Goal: Find contact information: Find contact information

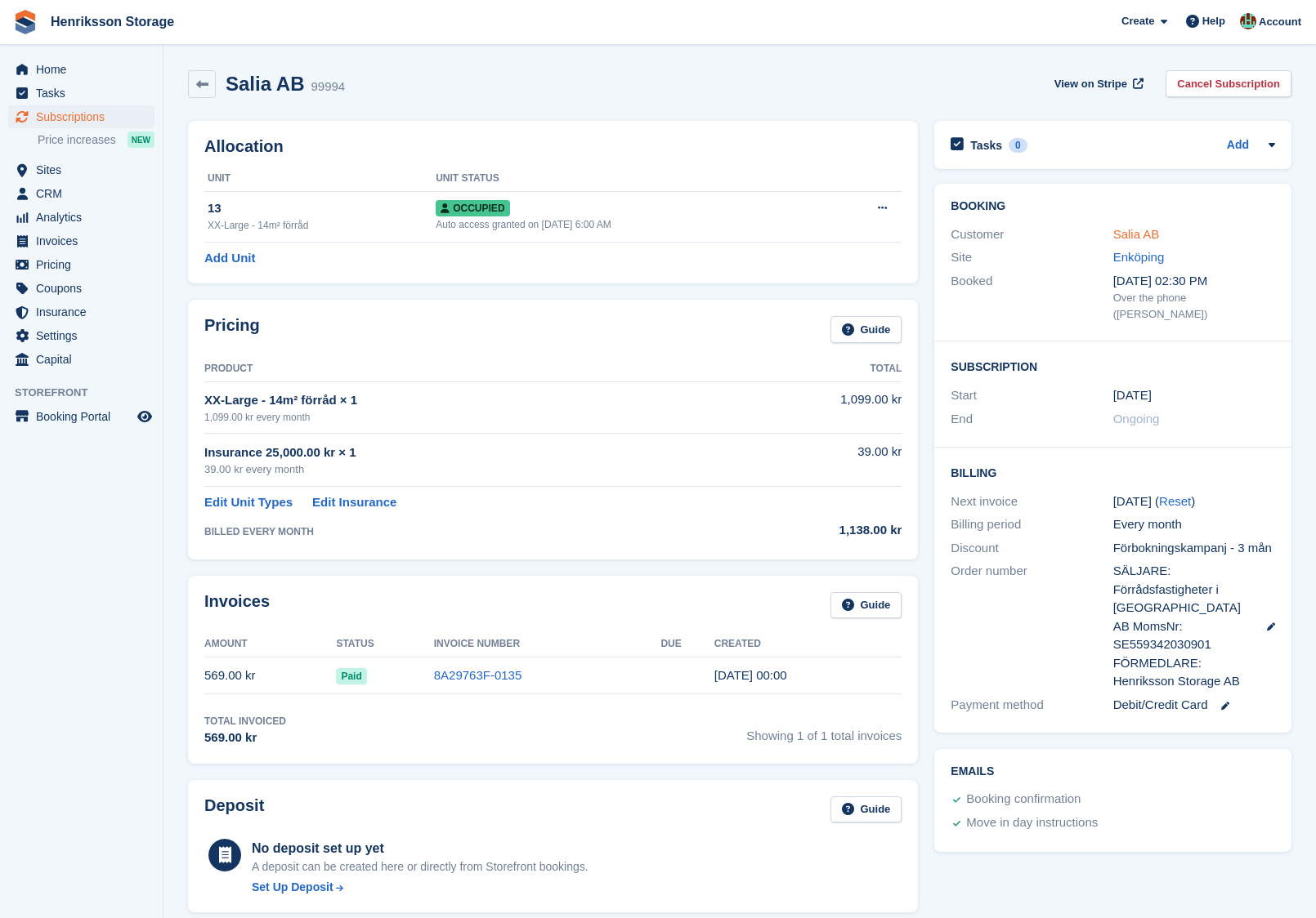
click at [1143, 235] on link "Salia AB" at bounding box center [1136, 234] width 47 height 14
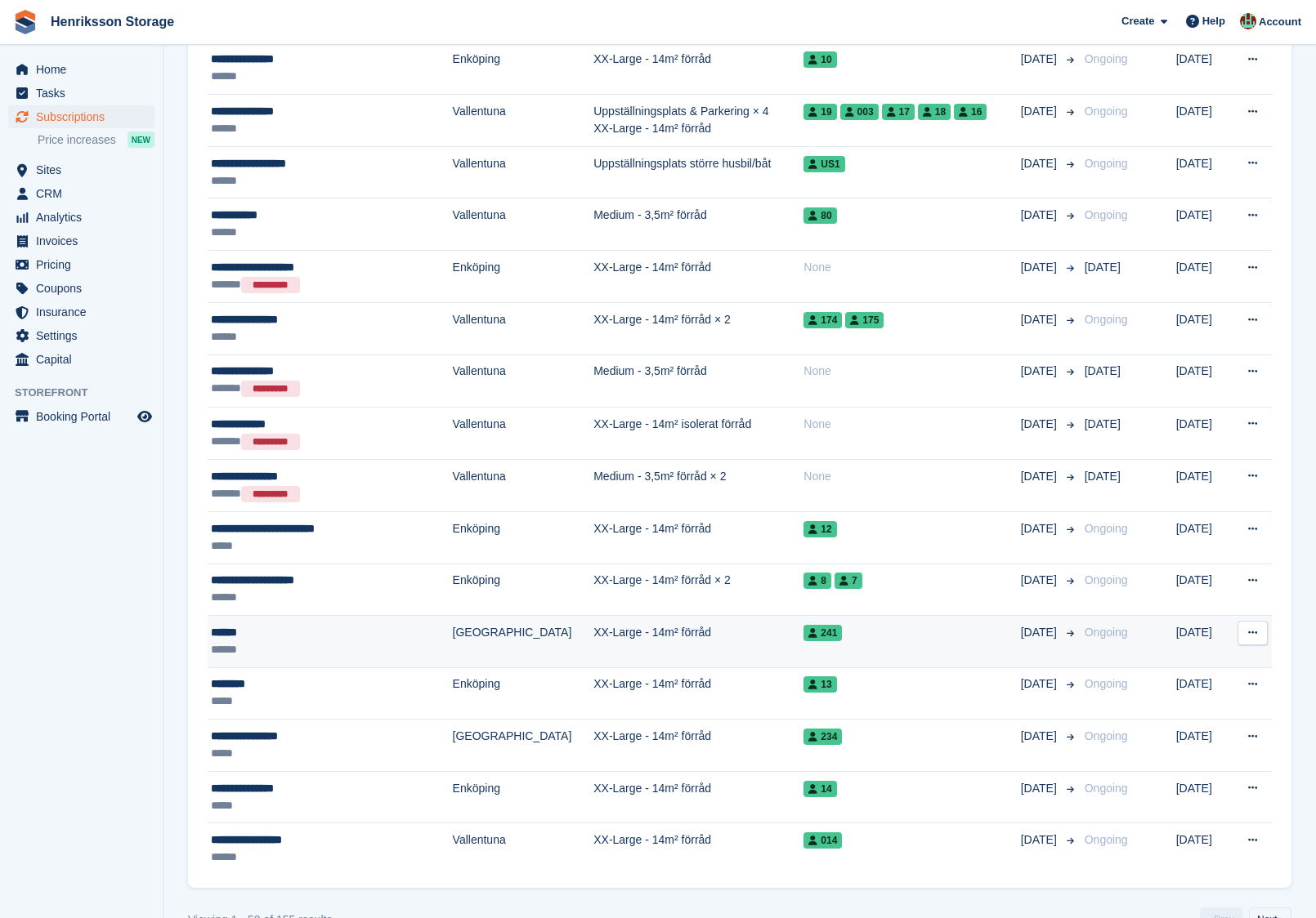
scroll to position [2002, 0]
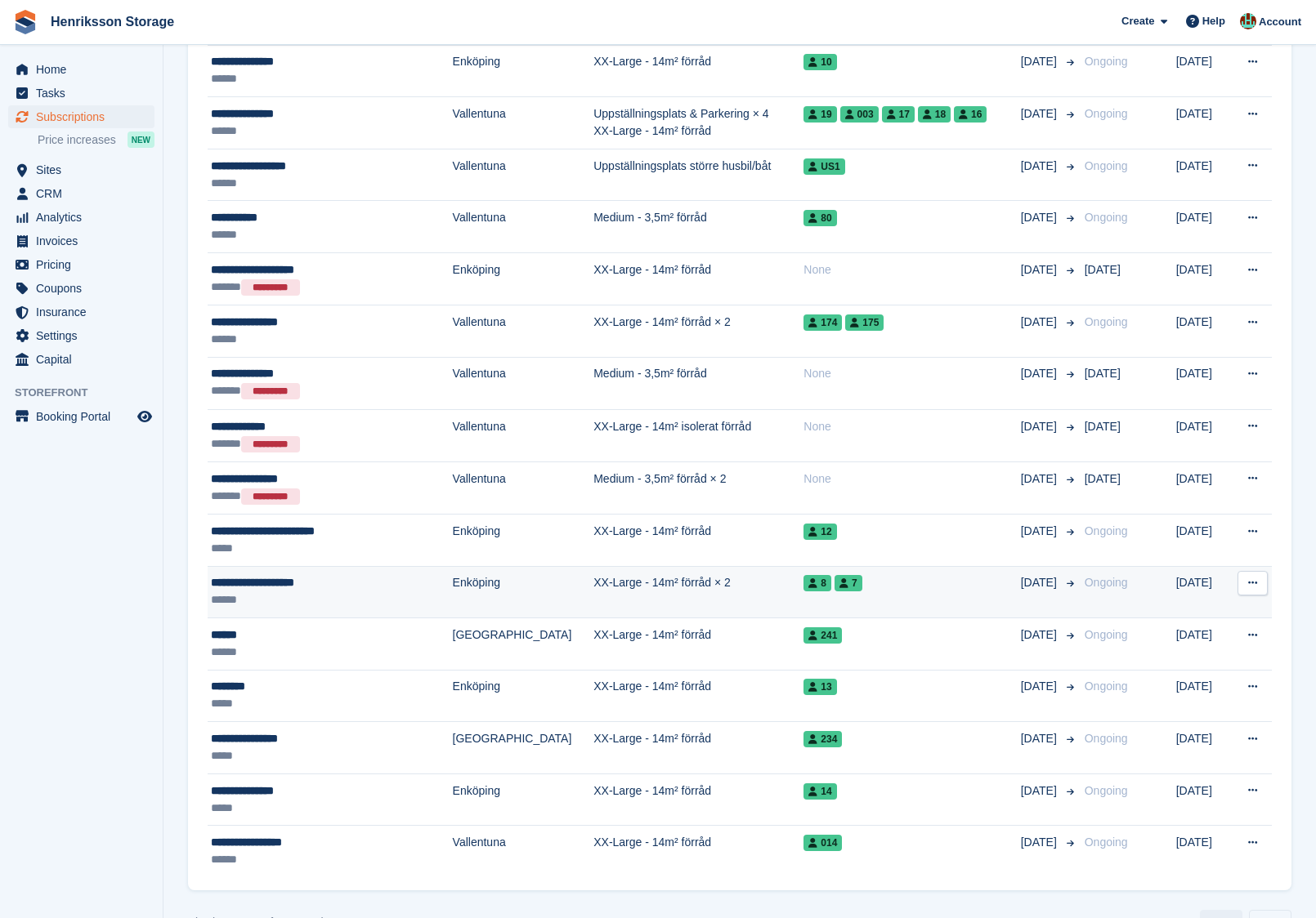
click at [1247, 571] on button at bounding box center [1252, 584] width 30 height 25
click at [1168, 605] on p "View customer" at bounding box center [1188, 616] width 142 height 21
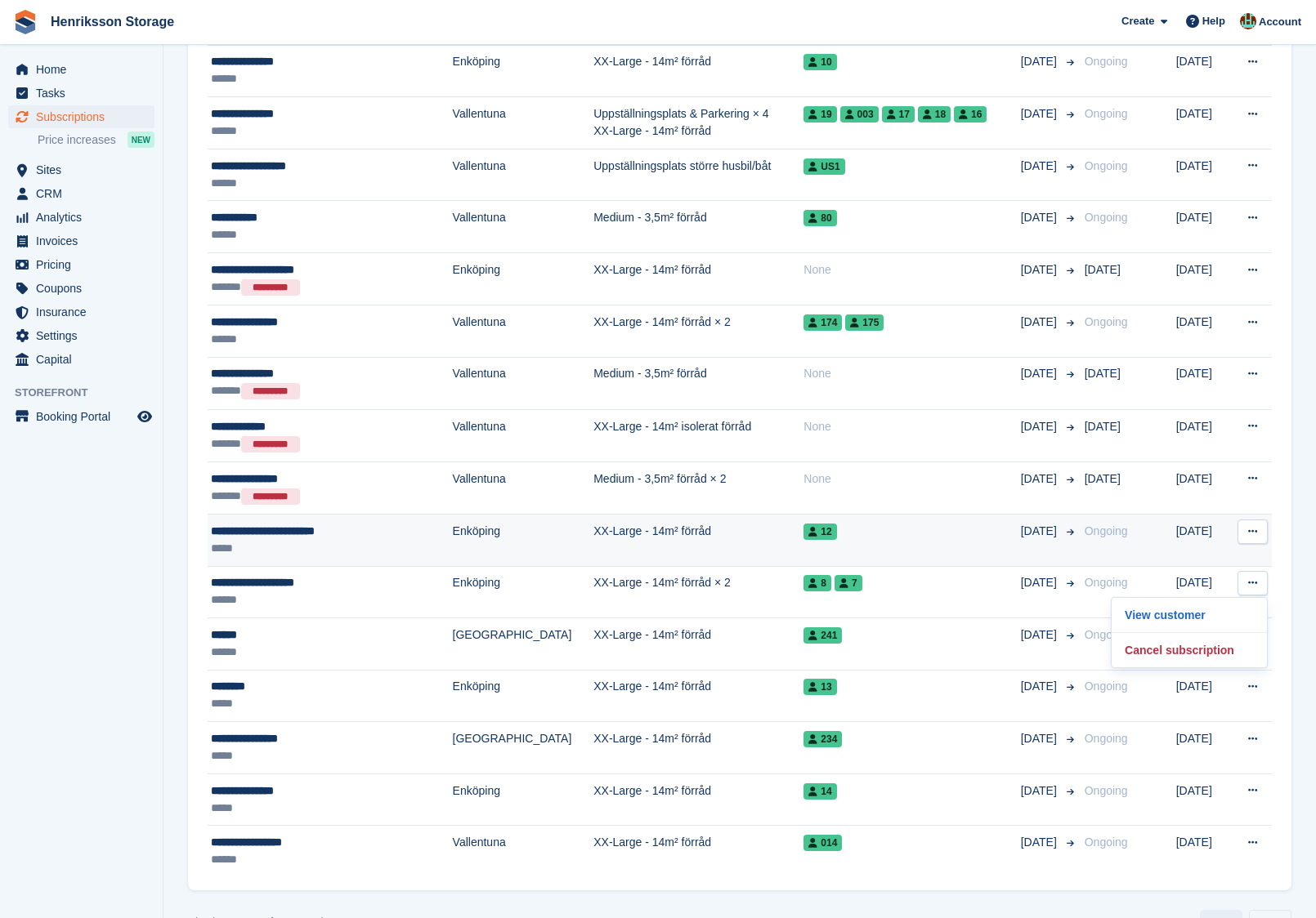
click at [1255, 525] on button at bounding box center [1252, 532] width 30 height 25
click at [1194, 553] on p "View customer" at bounding box center [1188, 564] width 142 height 21
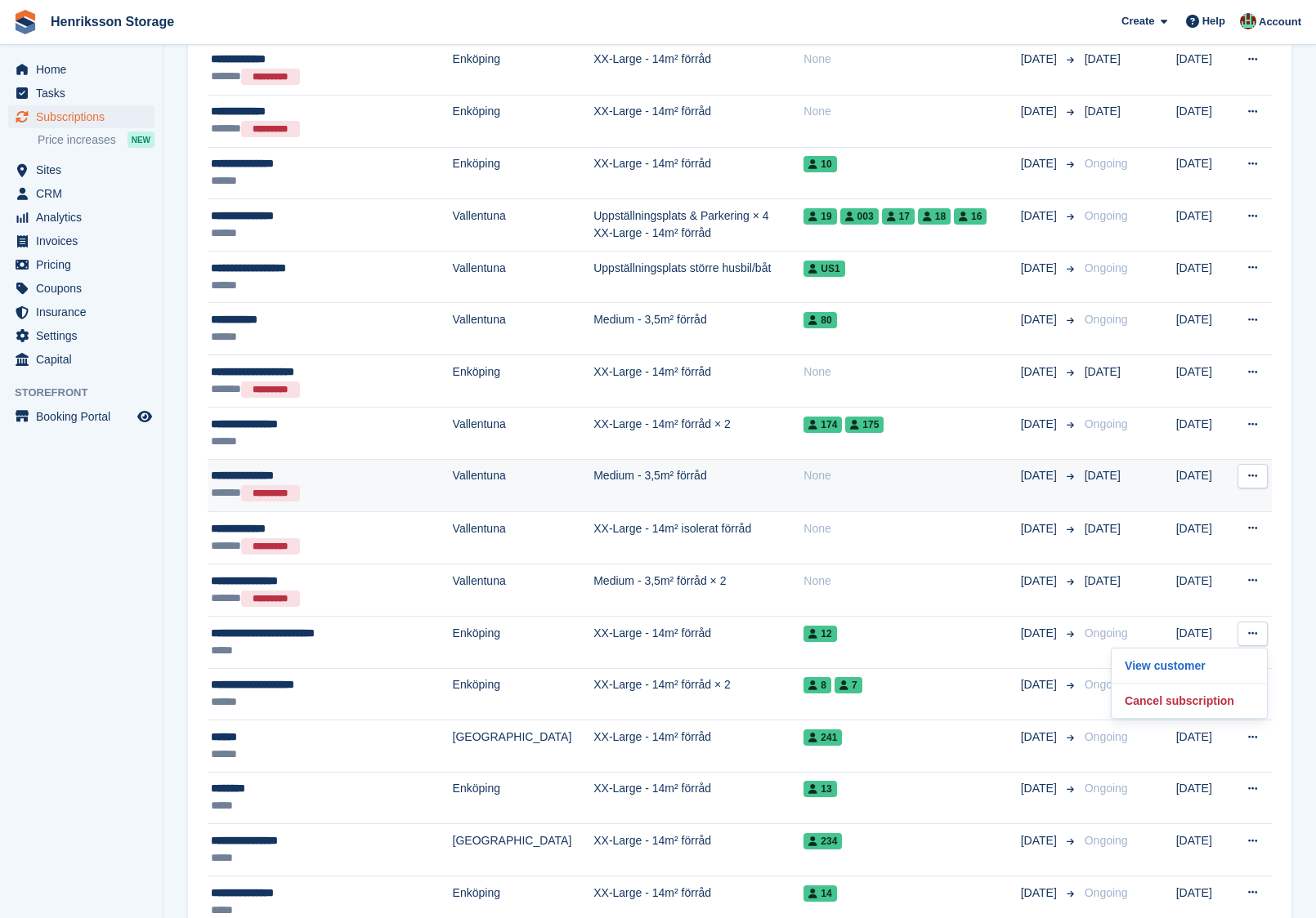
scroll to position [1856, 0]
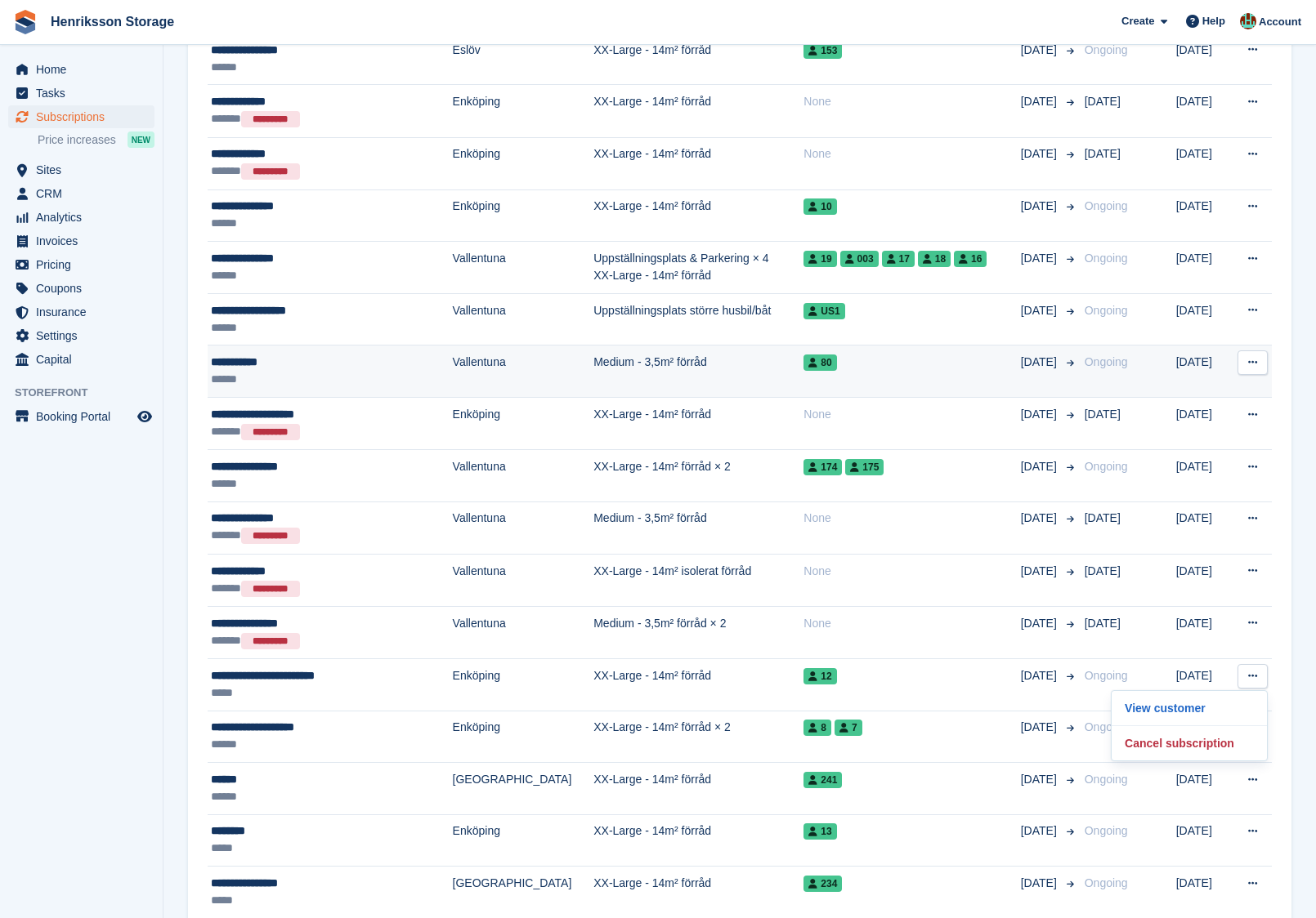
click at [1260, 352] on button at bounding box center [1252, 363] width 30 height 25
click at [1210, 384] on p "View customer" at bounding box center [1188, 394] width 142 height 21
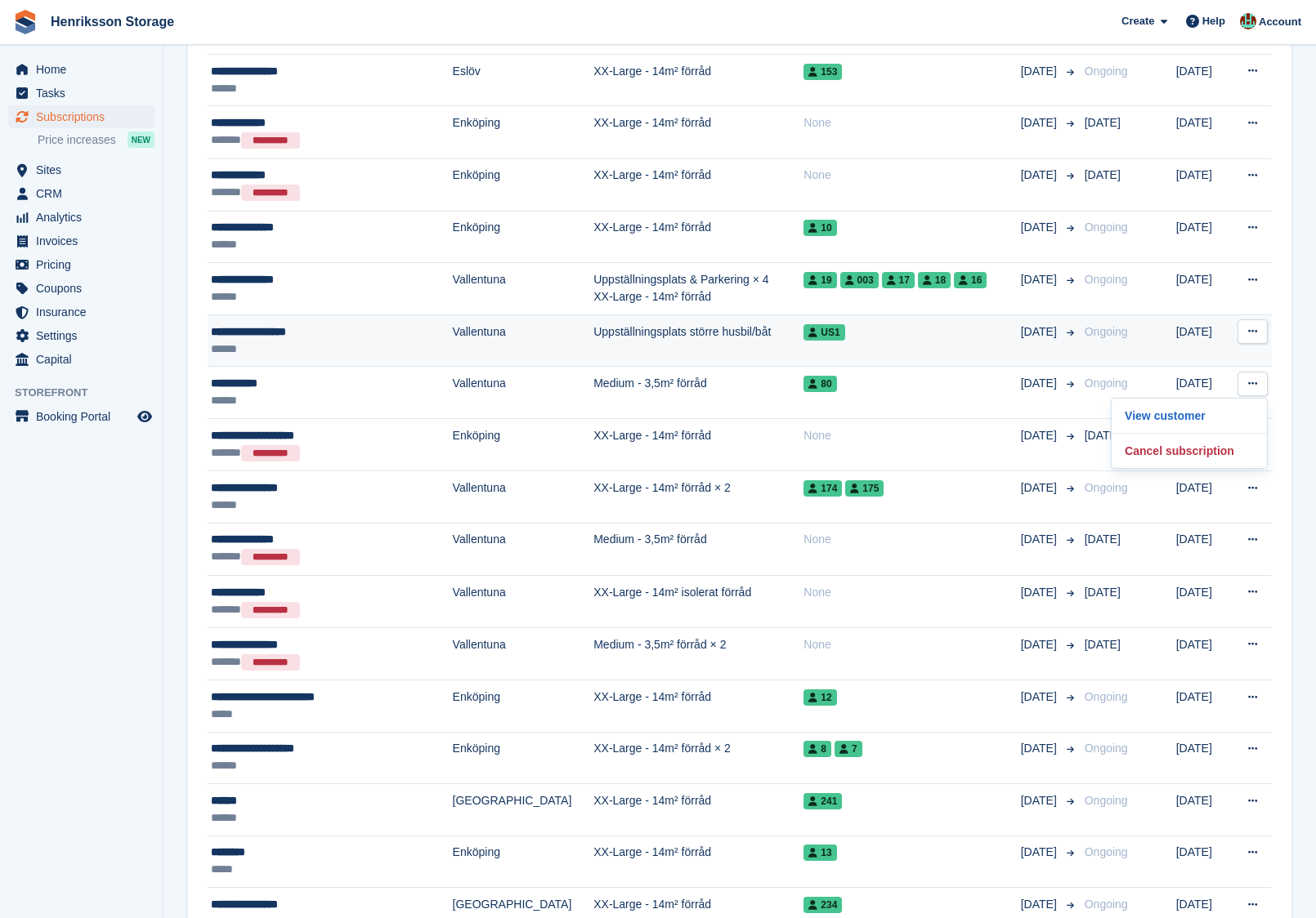
scroll to position [1834, 0]
click at [1249, 327] on icon at bounding box center [1252, 332] width 9 height 11
click at [1164, 354] on p "View customer" at bounding box center [1188, 365] width 142 height 21
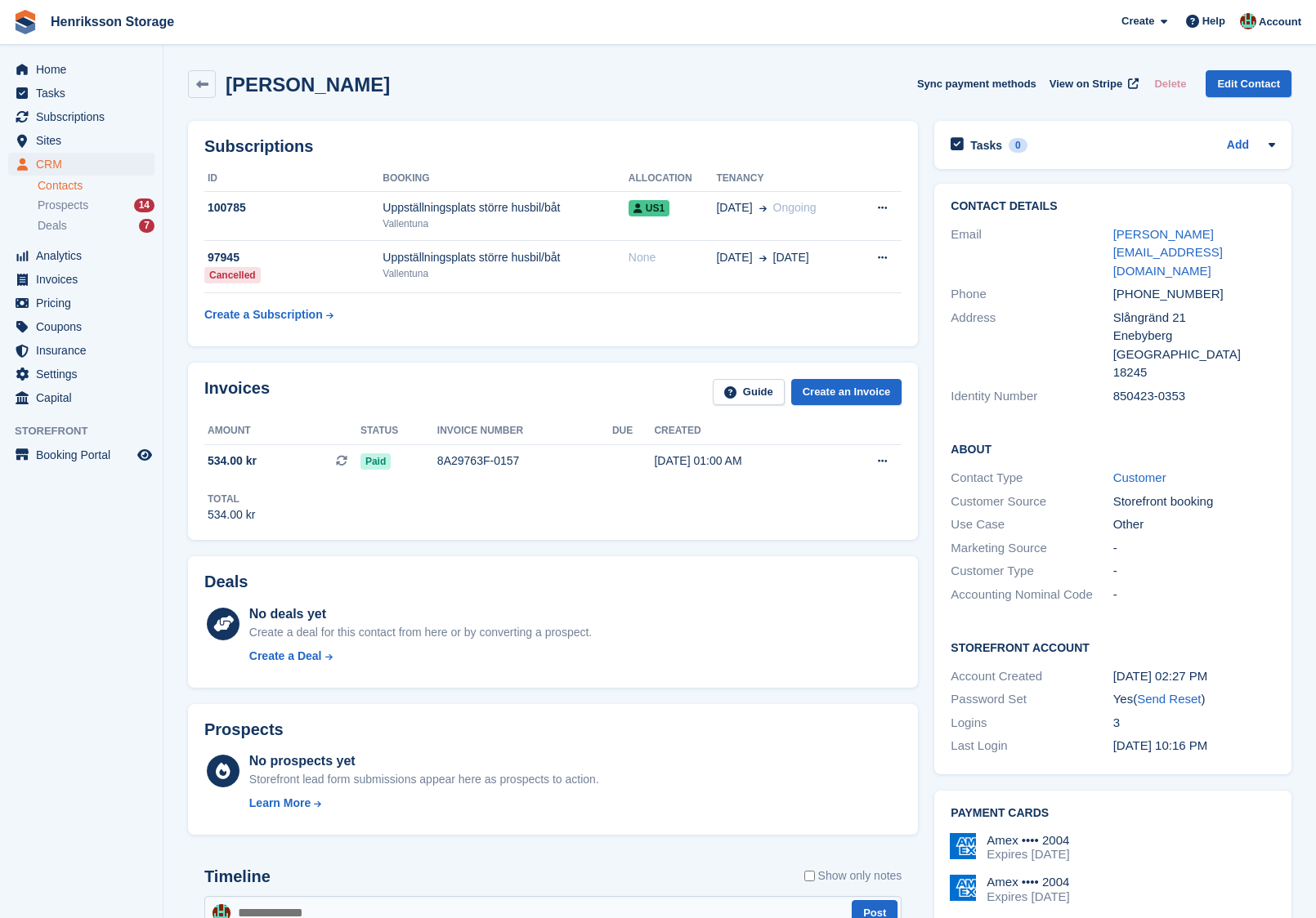
scroll to position [1834, 0]
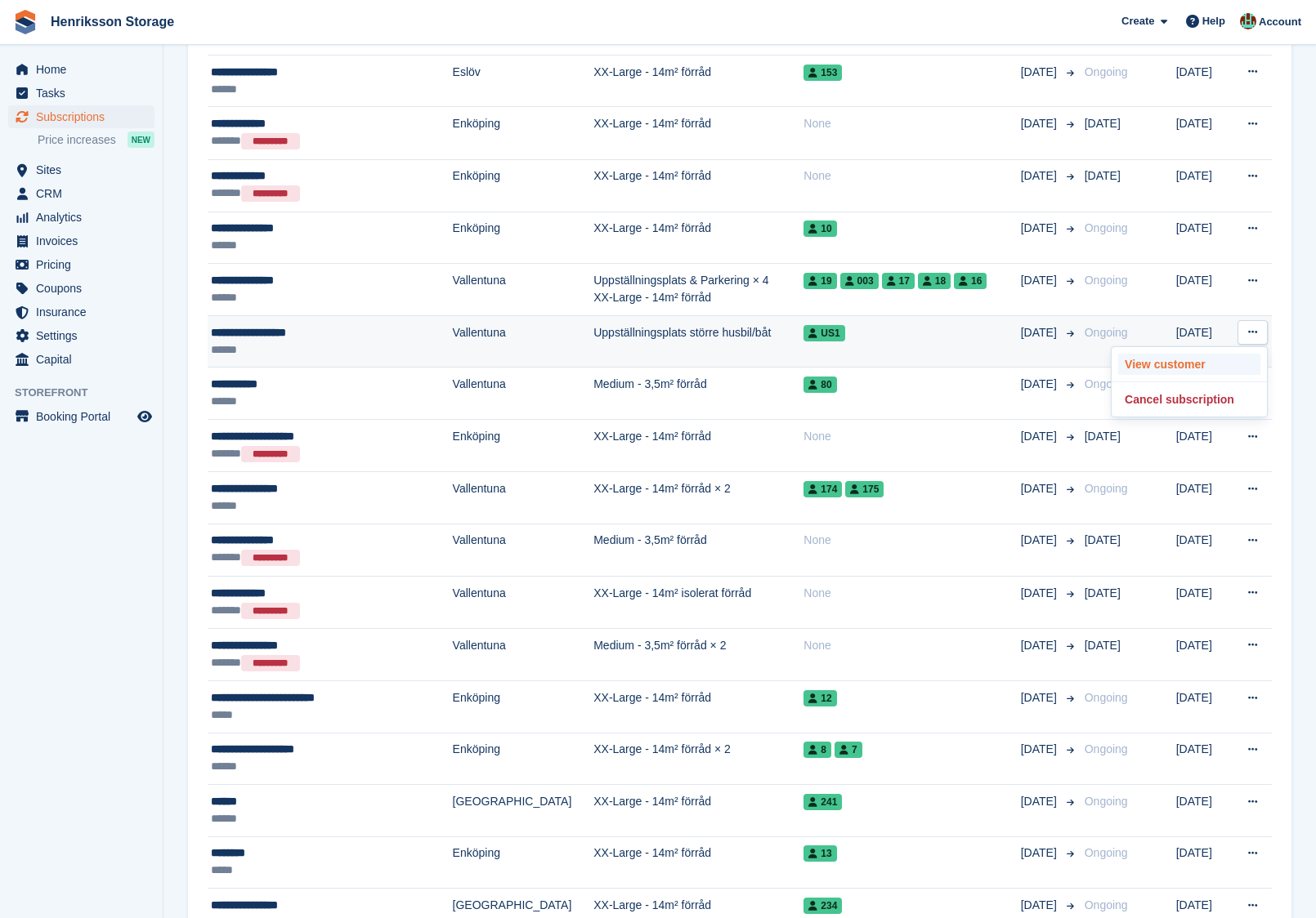
click at [1198, 354] on p "View customer" at bounding box center [1188, 365] width 142 height 21
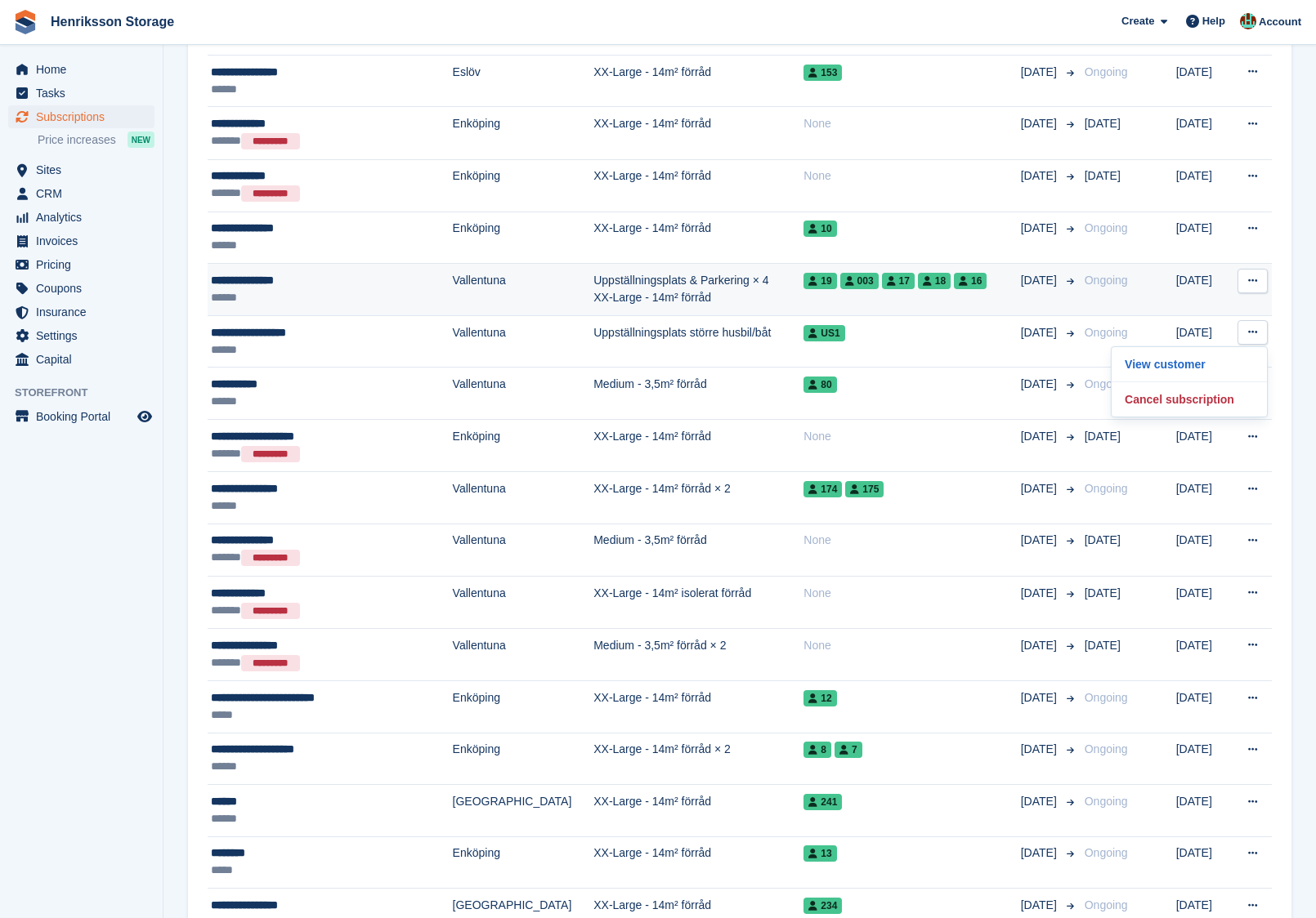
click at [1255, 275] on icon at bounding box center [1252, 280] width 9 height 11
click at [1166, 302] on p "View customer" at bounding box center [1188, 313] width 142 height 21
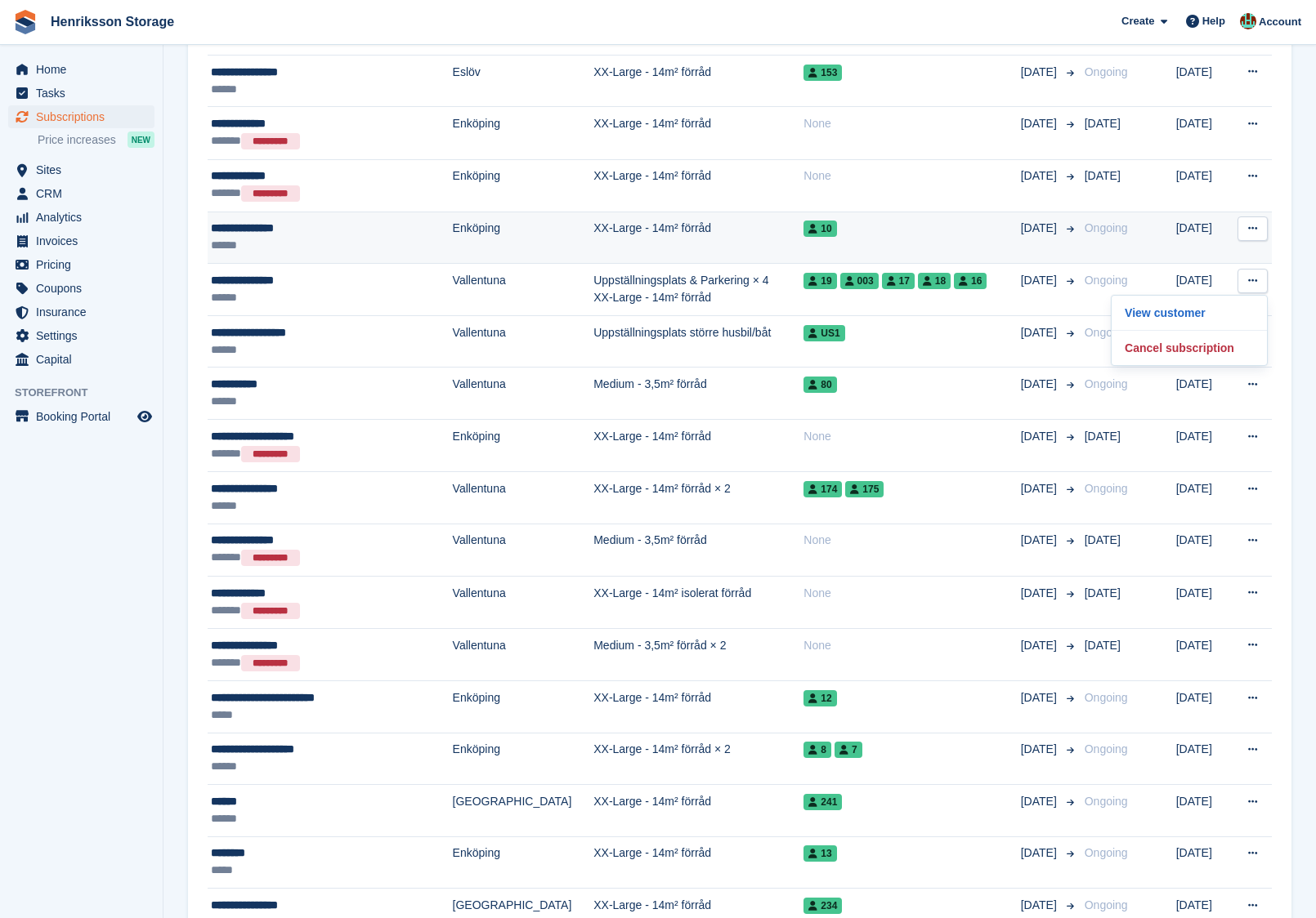
click at [1252, 223] on icon at bounding box center [1252, 228] width 9 height 11
click at [1171, 252] on p "View customer" at bounding box center [1188, 261] width 142 height 21
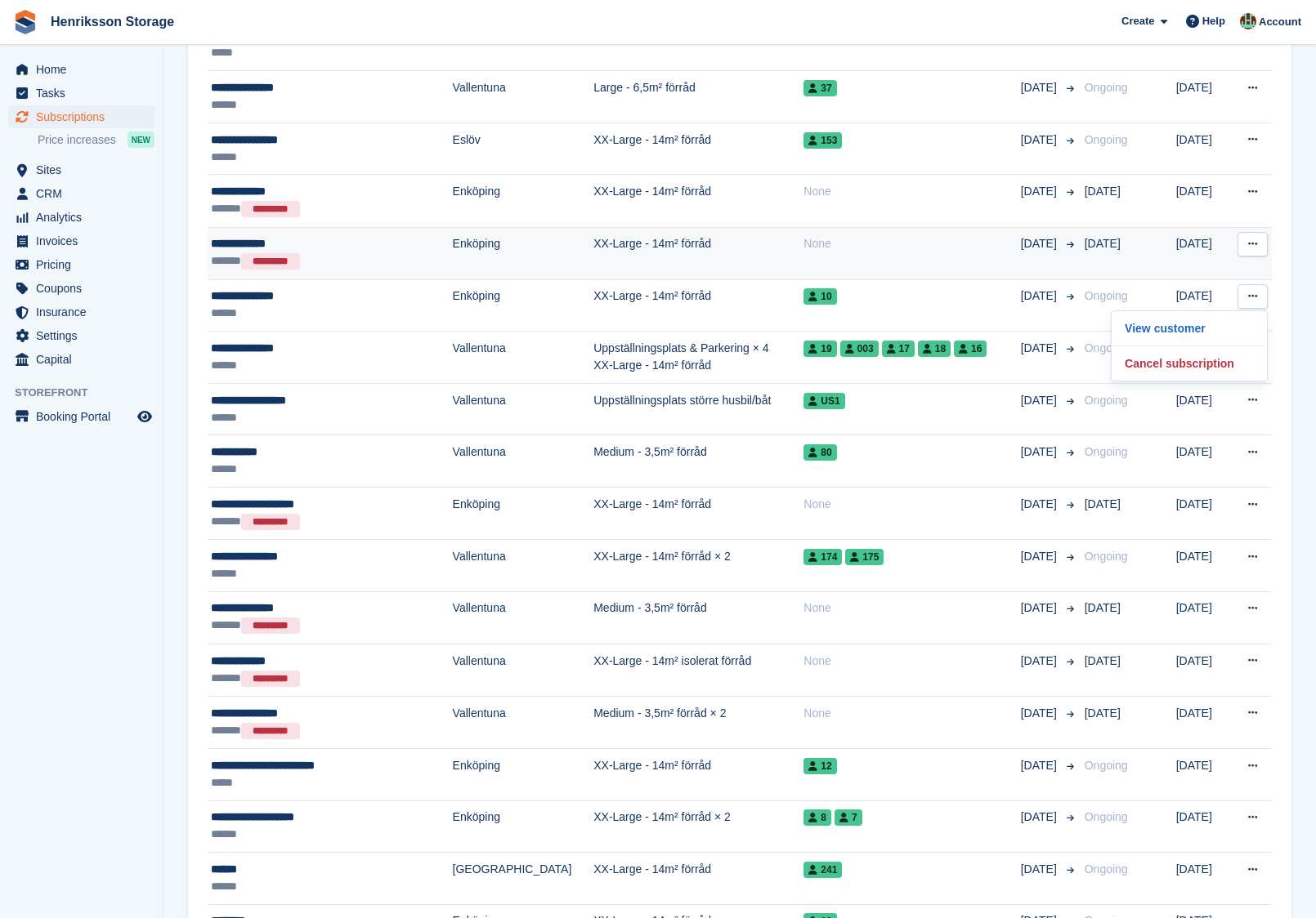
scroll to position [1747, 0]
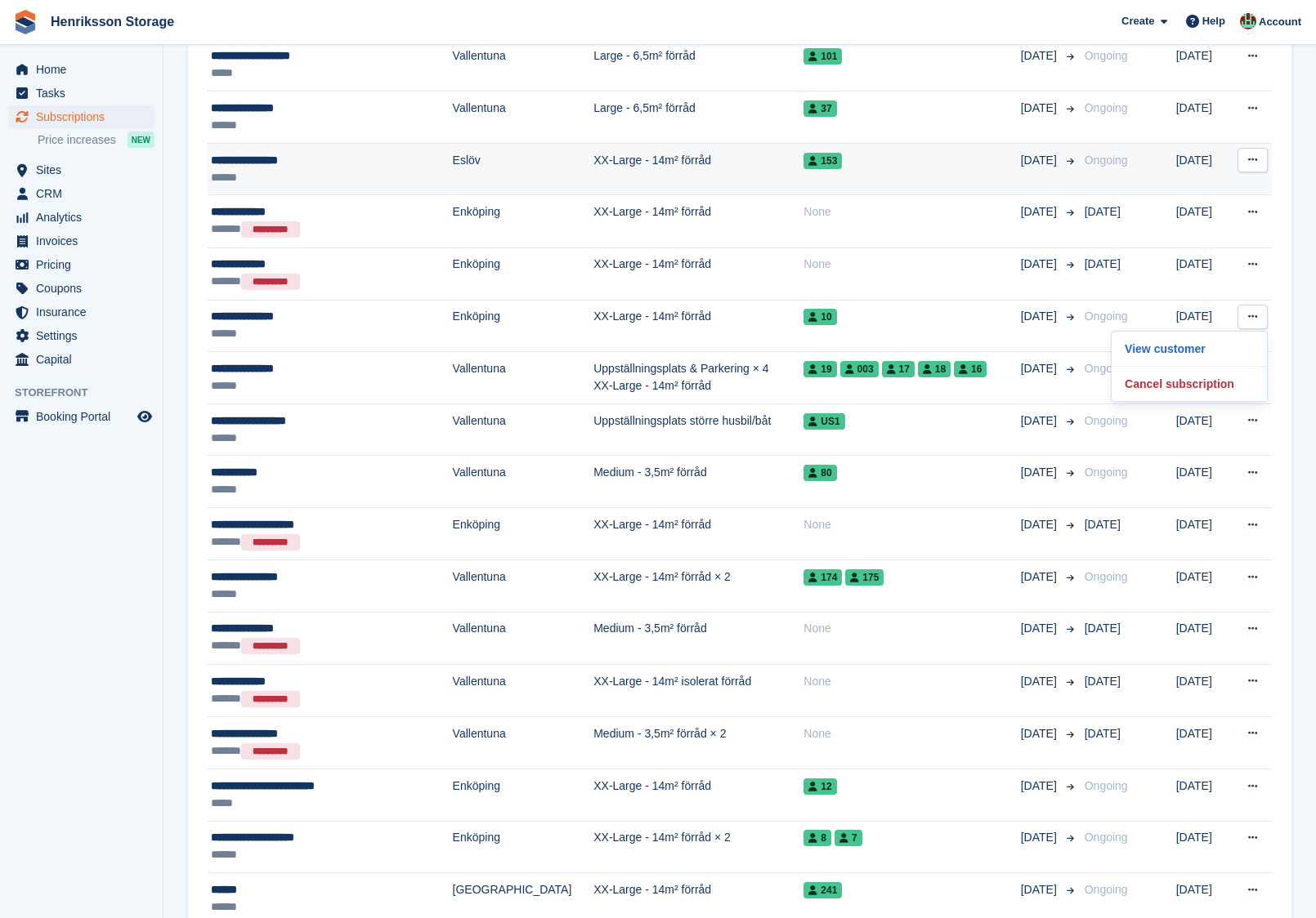
click at [1251, 154] on icon at bounding box center [1252, 159] width 9 height 11
click at [1199, 181] on p "View customer" at bounding box center [1188, 192] width 142 height 21
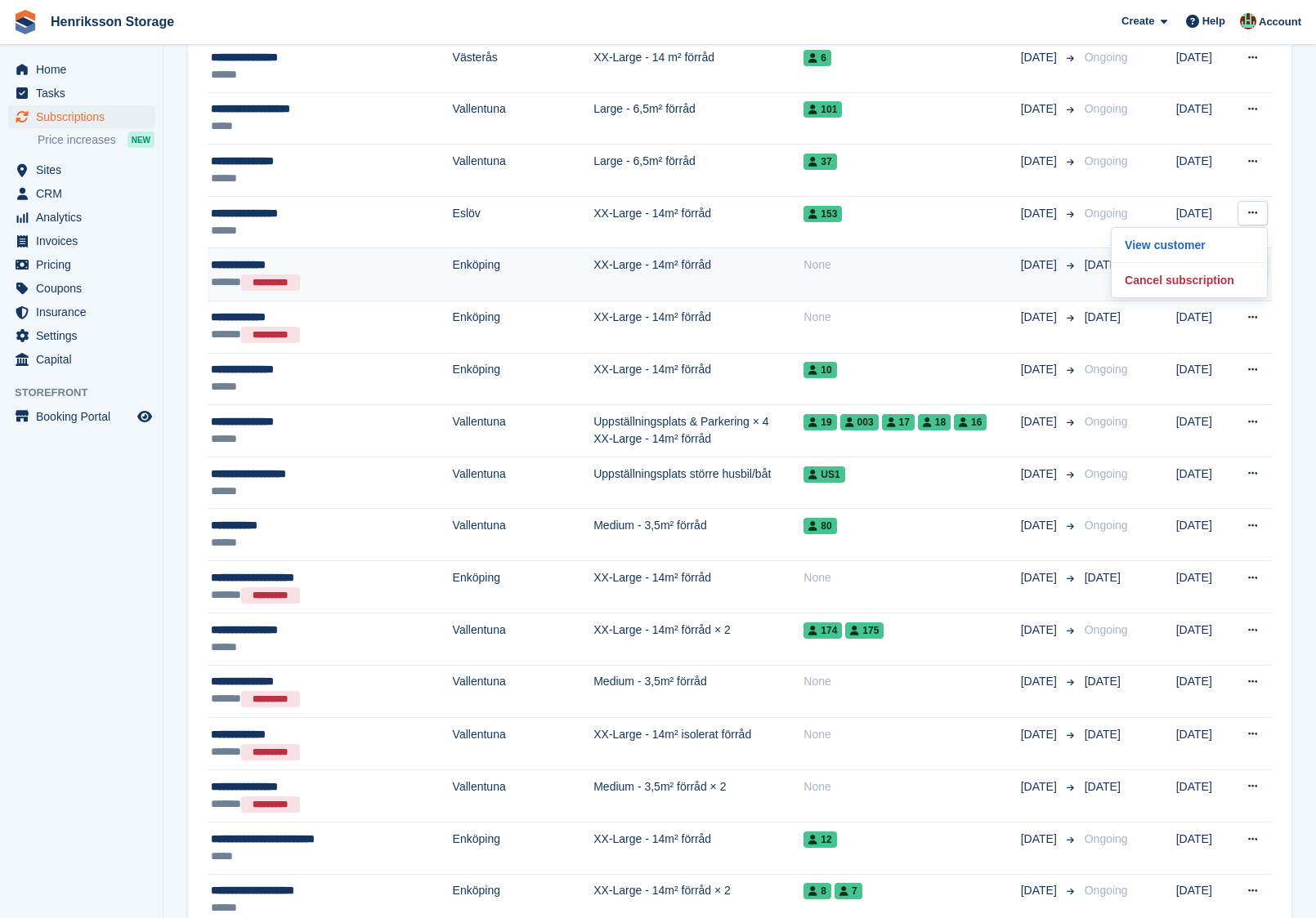
scroll to position [1684, 0]
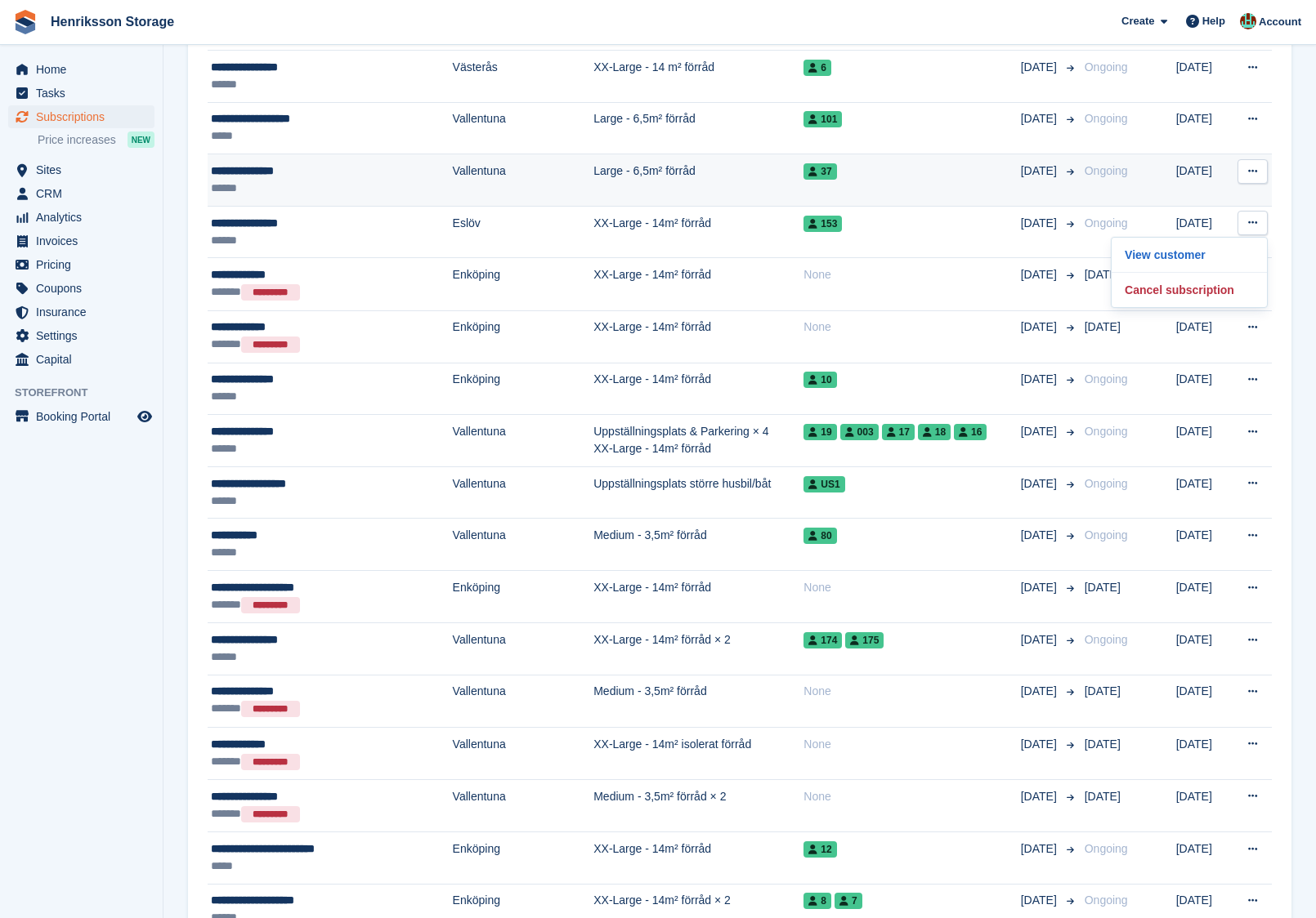
click at [1250, 166] on icon at bounding box center [1252, 170] width 9 height 11
click at [1183, 193] on p "View customer" at bounding box center [1188, 203] width 142 height 21
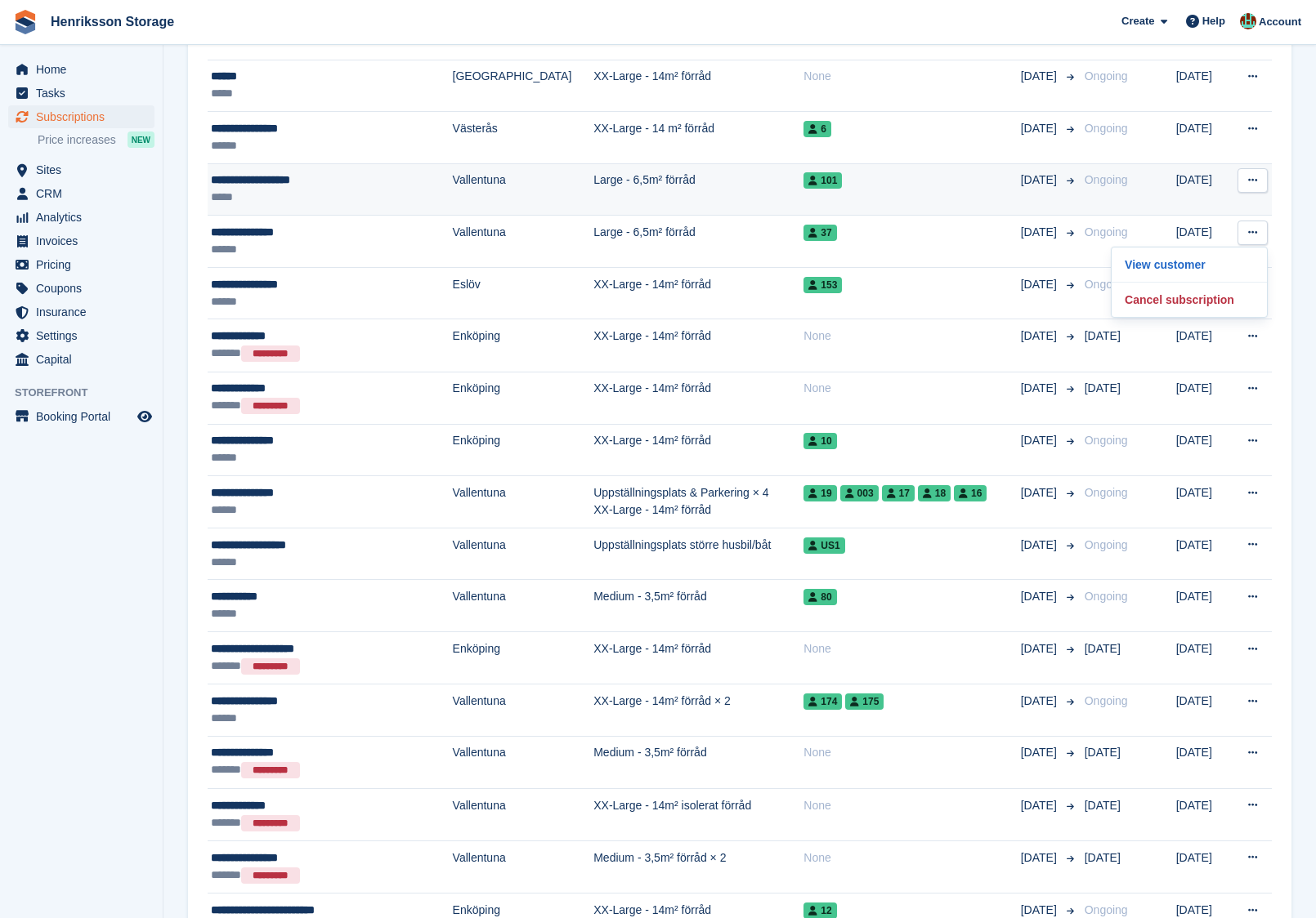
click at [1253, 175] on icon at bounding box center [1252, 180] width 9 height 11
click at [1170, 203] on p "View customer" at bounding box center [1188, 212] width 142 height 21
click at [882, 182] on td "101" at bounding box center [912, 189] width 216 height 52
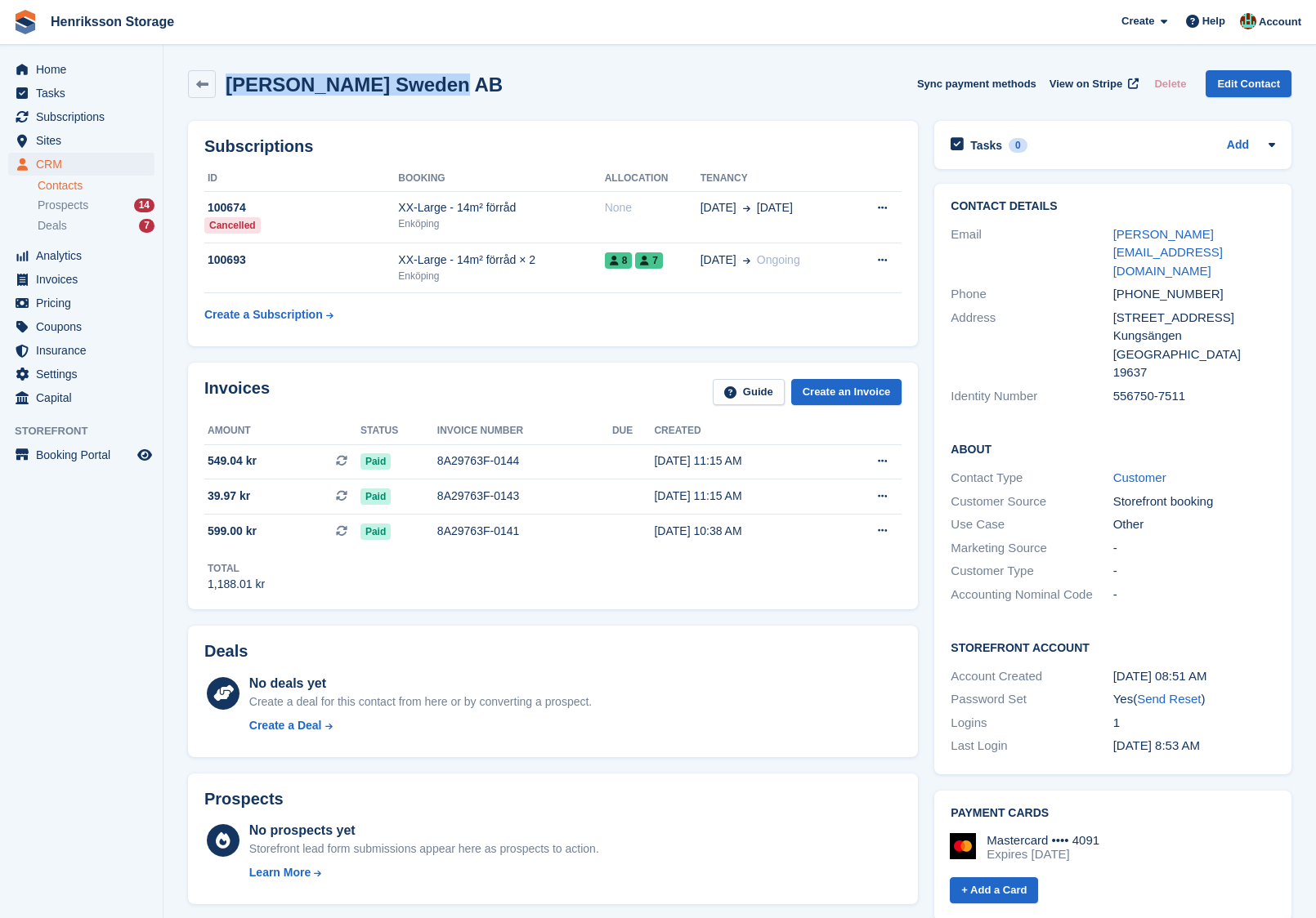
drag, startPoint x: 452, startPoint y: 83, endPoint x: 230, endPoint y: 89, distance: 222.1
click at [230, 89] on div "[PERSON_NAME] Sweden AB Sync payment methods View on Stripe Delete Edit Contact" at bounding box center [739, 84] width 1103 height 28
copy h2 "Engelmanns Sweden AB"
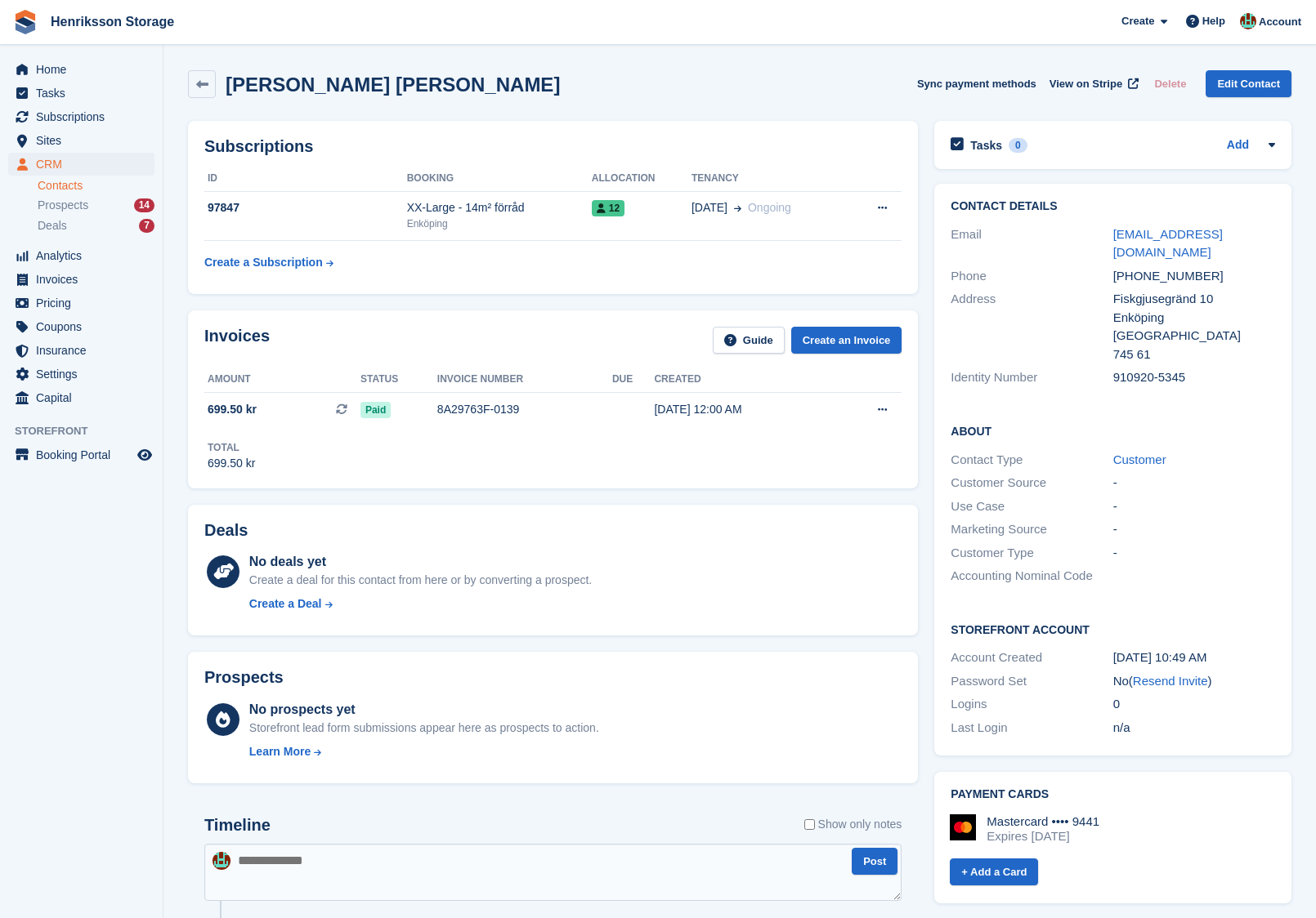
click at [328, 89] on h2 "Ronja Brunnkvist Lundgren" at bounding box center [393, 84] width 335 height 22
copy div "Ronja Brunnkvist Lundgren Sync payment methods View on Stripe Delete Edit Conta…"
click at [283, 80] on h2 "Johan Syrén" at bounding box center [307, 84] width 164 height 22
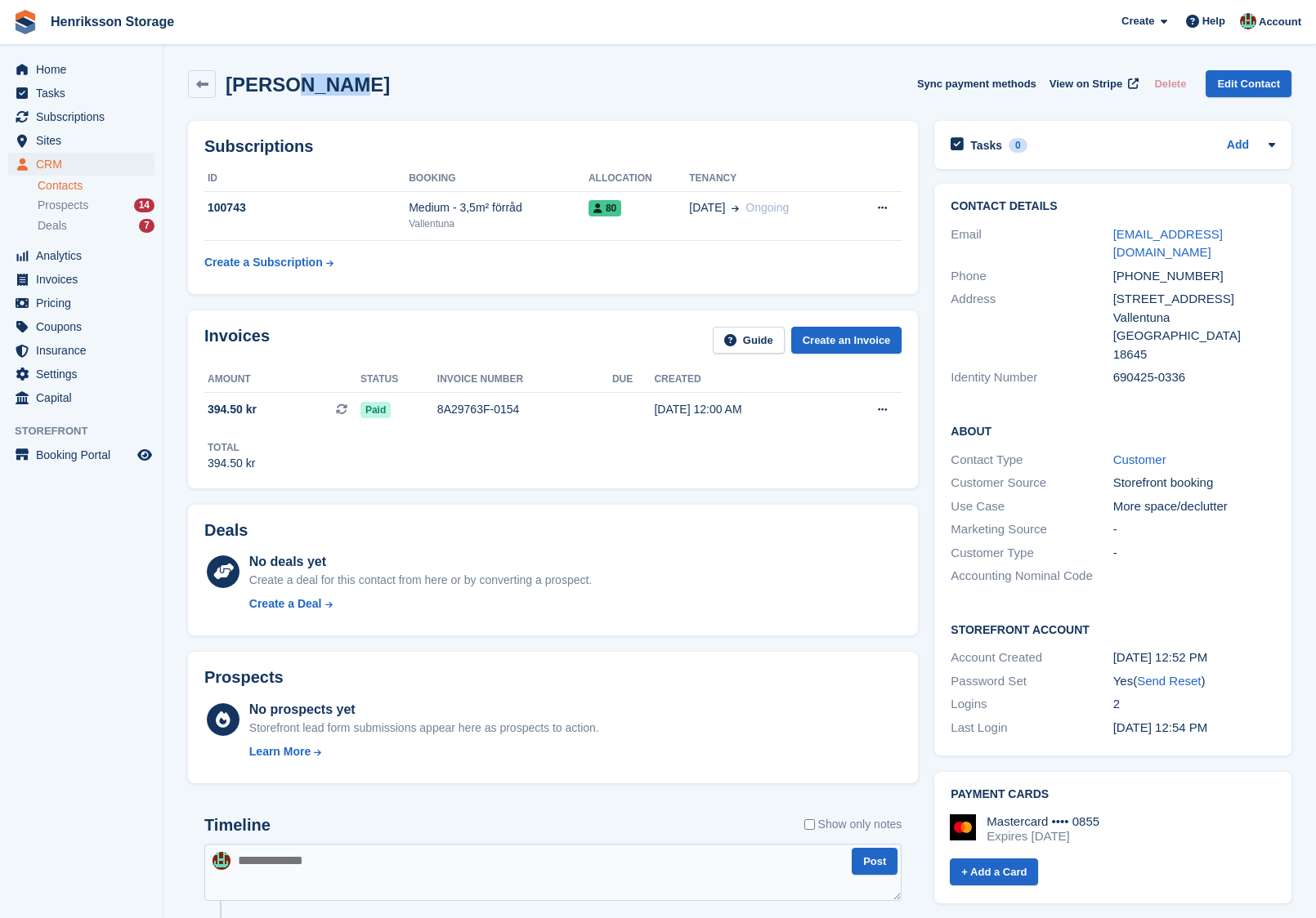
click at [283, 80] on h2 "Johan Syrén" at bounding box center [307, 84] width 164 height 22
copy div "Johan Syrén Sync payment methods View on Stripe Delete Edit Contact"
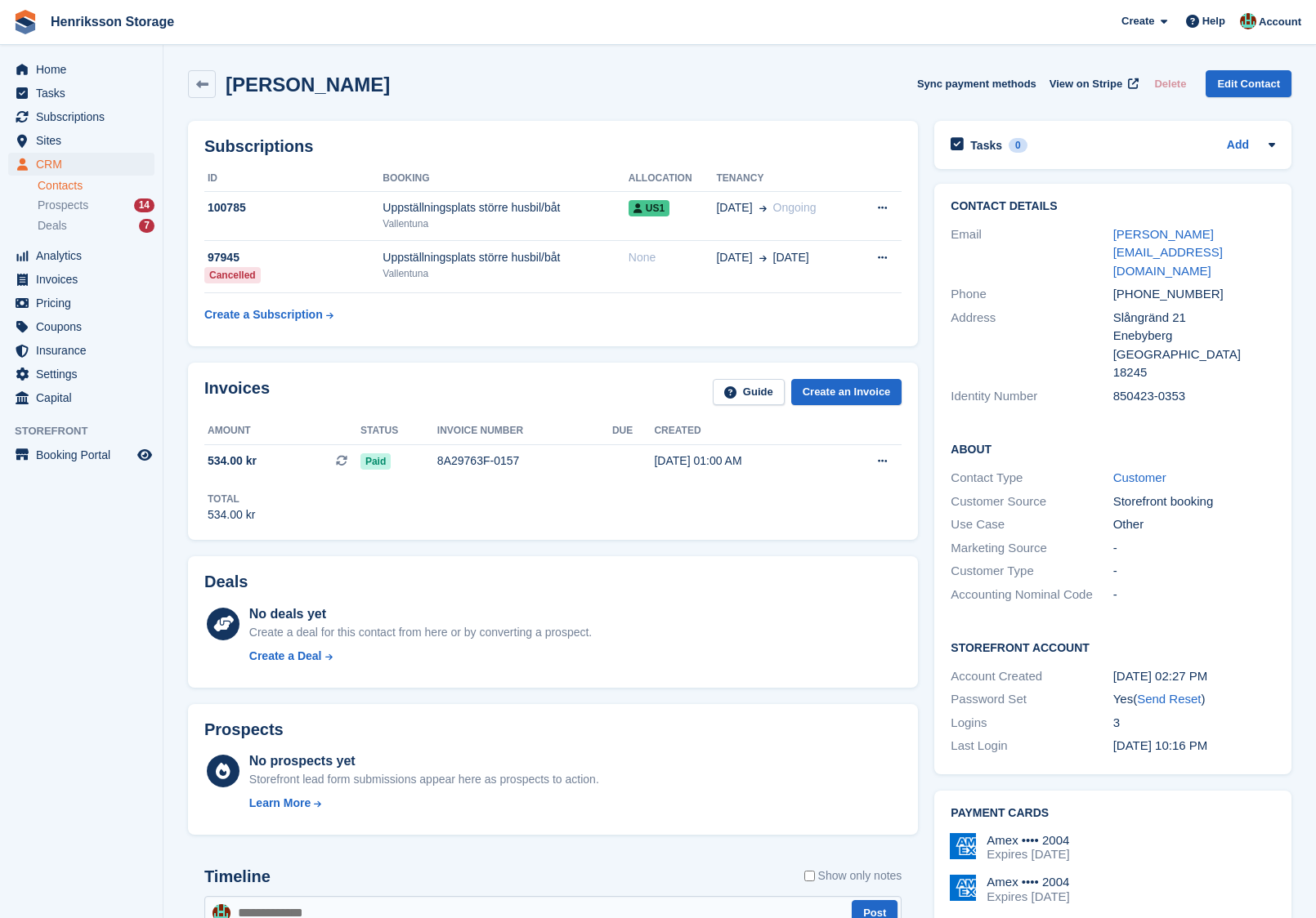
click at [308, 86] on h2 "[PERSON_NAME]" at bounding box center [307, 84] width 164 height 22
copy div "[PERSON_NAME] Sync payment methods View on Stripe Delete Edit Contact"
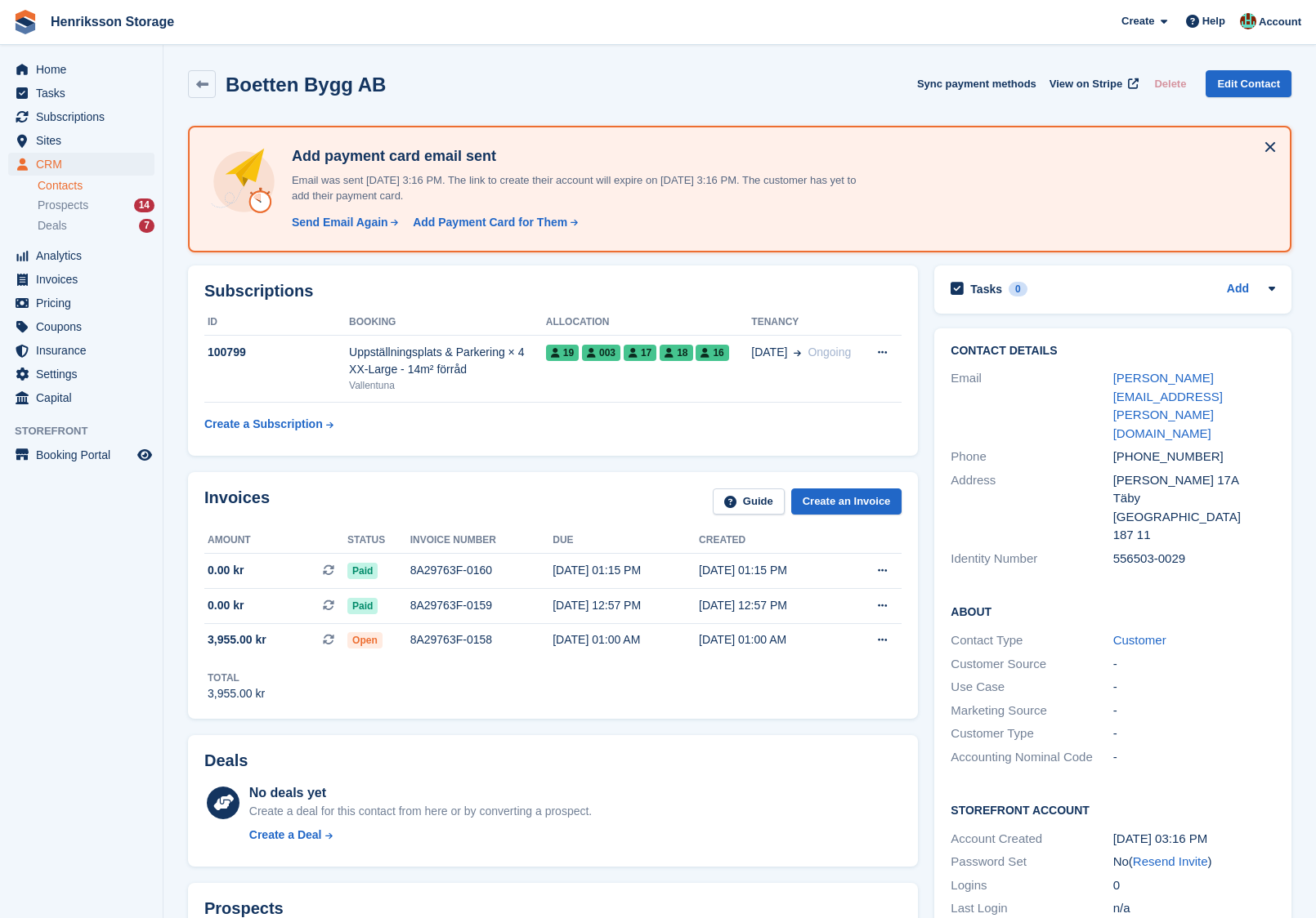
click at [287, 81] on h2 "Boetten Bygg AB" at bounding box center [305, 84] width 160 height 22
copy div "Boetten Bygg AB Sync payment methods View on Stripe Delete Edit Contact"
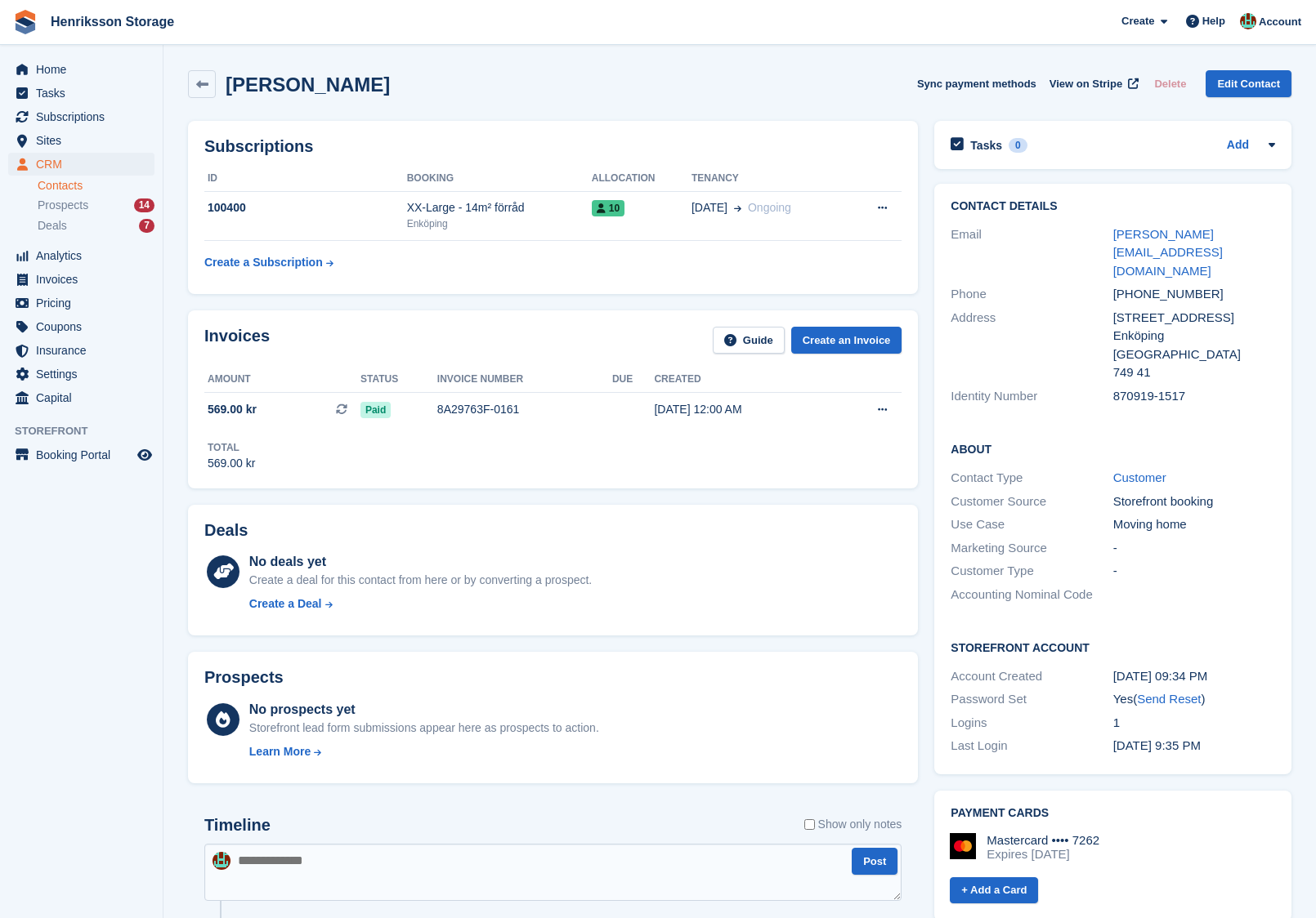
click at [342, 84] on h2 "[PERSON_NAME]" at bounding box center [307, 84] width 164 height 22
click at [342, 84] on h2 "Tobias Bergenmo" at bounding box center [307, 84] width 164 height 22
copy div "Tobias Bergenmo Sync payment methods View on Stripe Delete Edit Contact"
copy link "tobias.bergenmo@gmail.com"
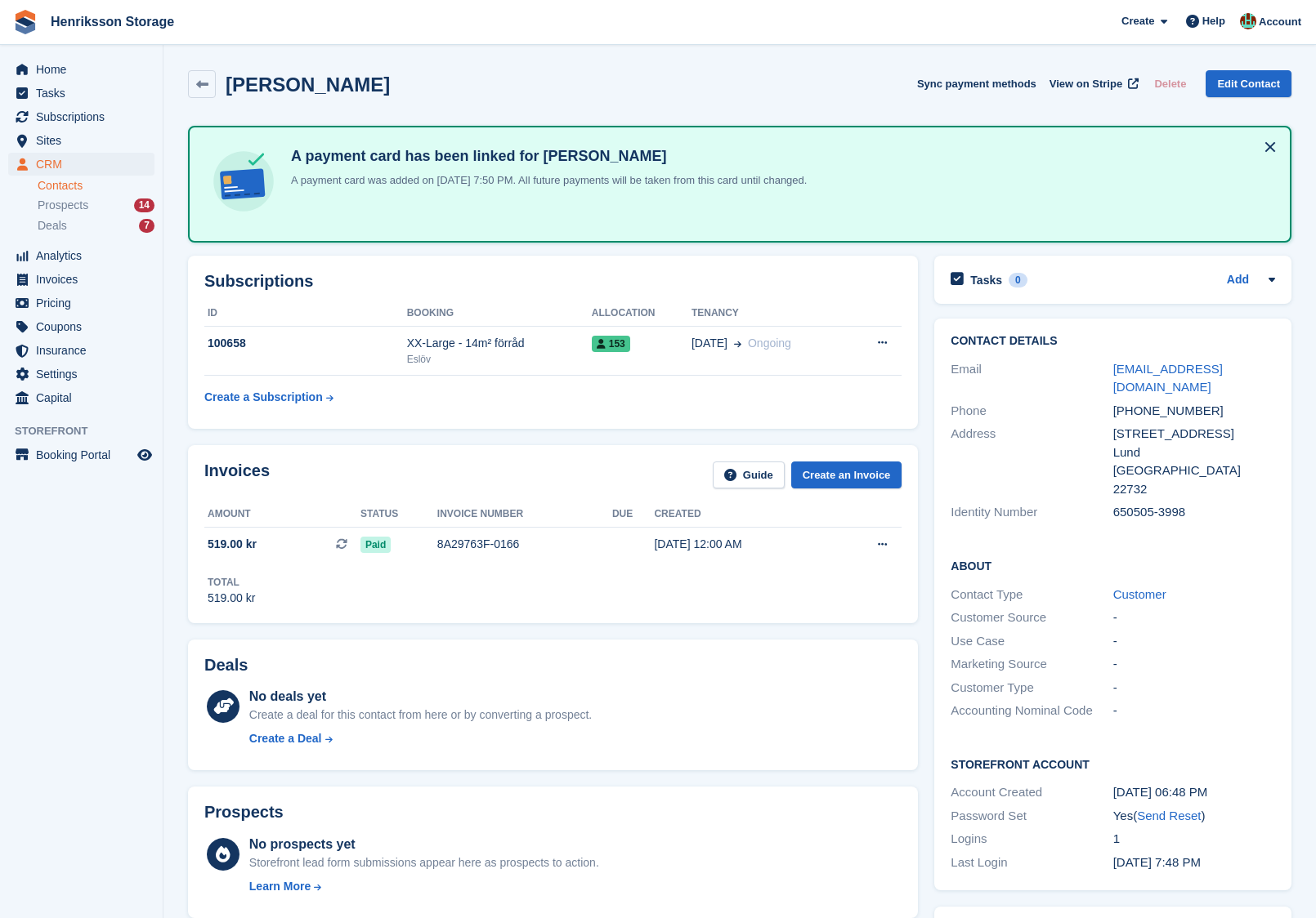
click at [322, 77] on h2 "Patric Andersson" at bounding box center [307, 84] width 164 height 22
copy div "Patric Andersson Sync payment methods View on Stripe Delete Edit Contact"
copy link "patric.andersson@tetrapak.com"
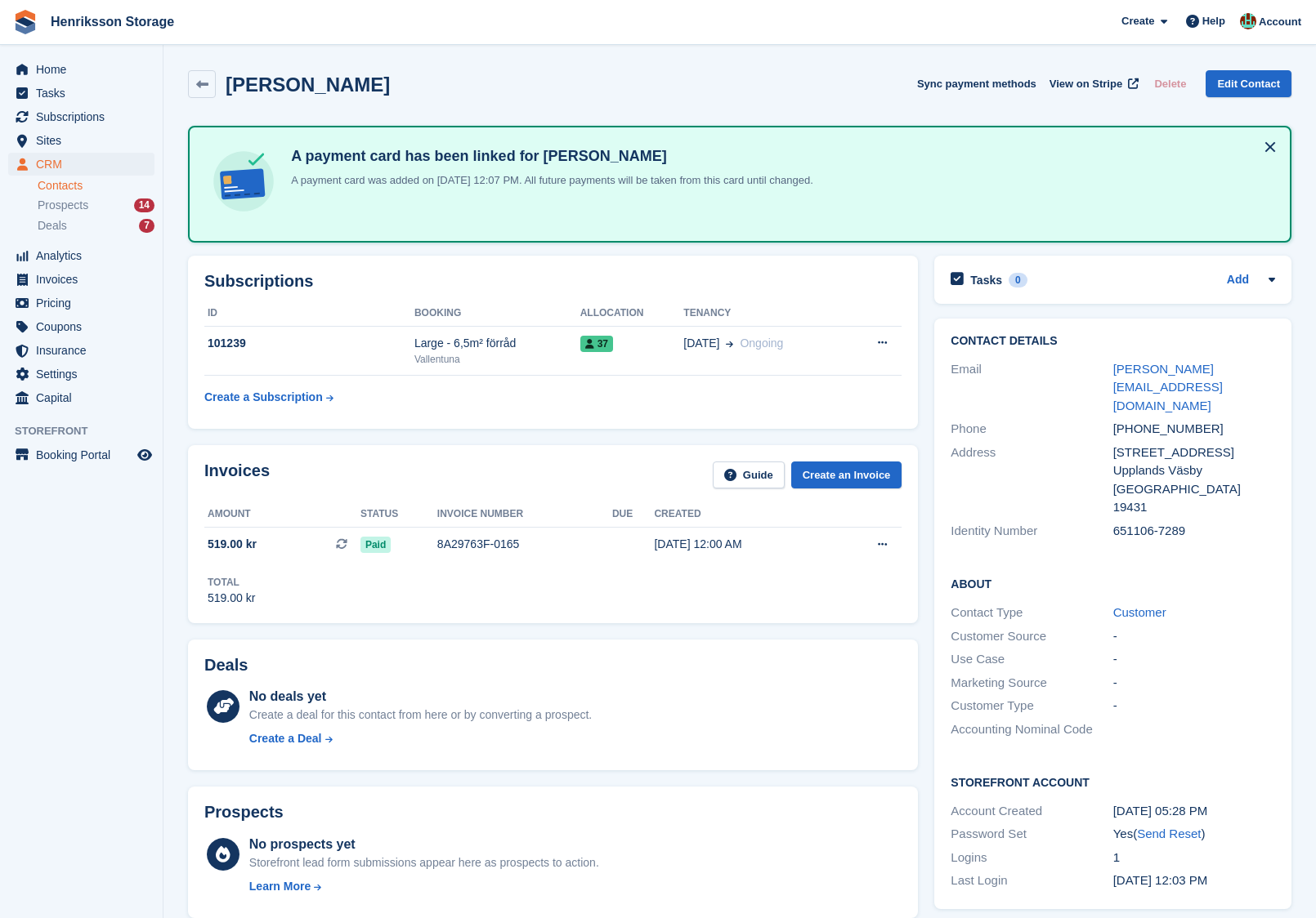
click at [330, 86] on h2 "Susan Balakoohi" at bounding box center [307, 84] width 164 height 22
copy div "Susan Balakoohi Sync payment methods View on Stripe Delete Edit Contact"
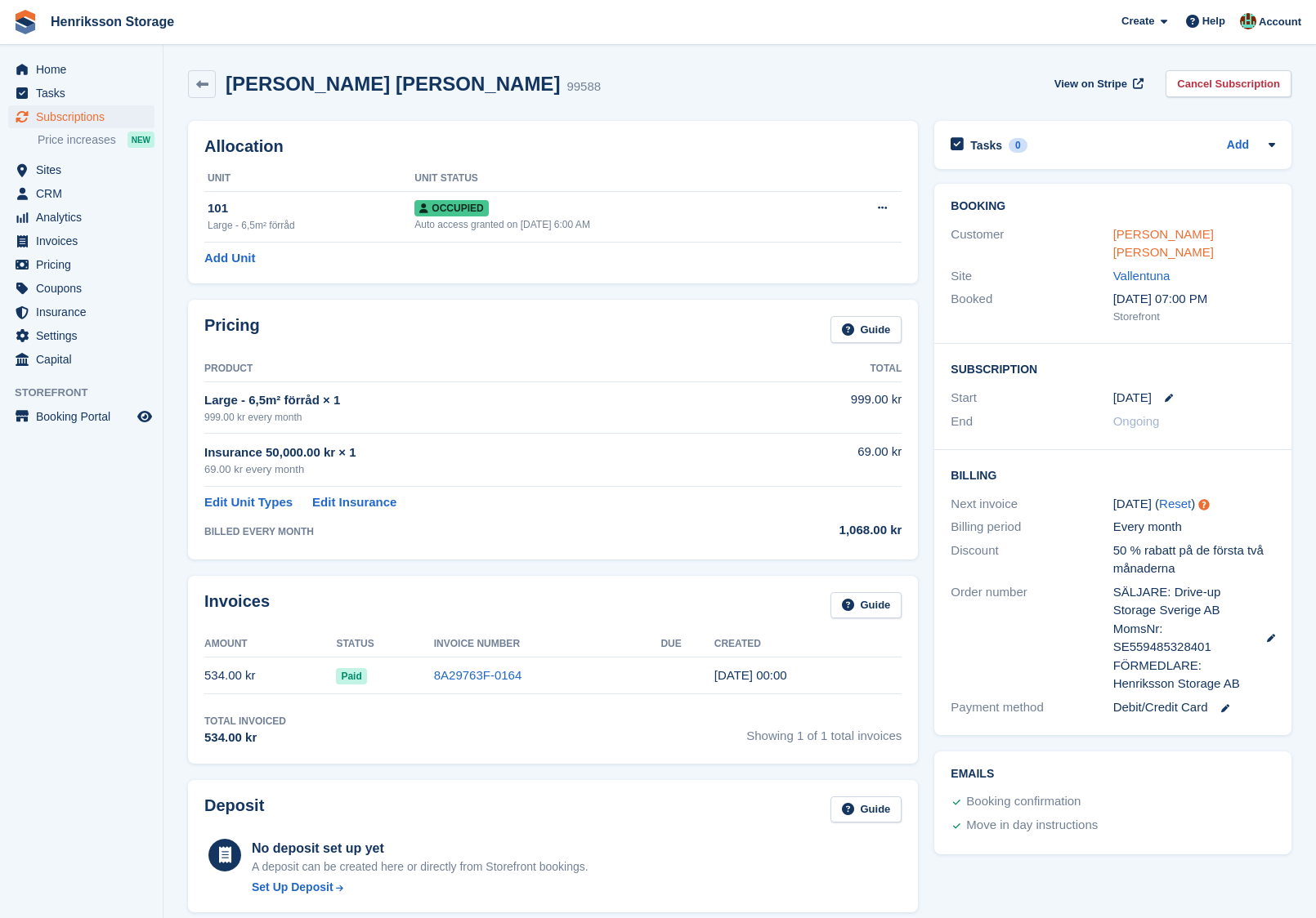
click at [1174, 231] on link "[PERSON_NAME] [PERSON_NAME]" at bounding box center [1163, 243] width 101 height 33
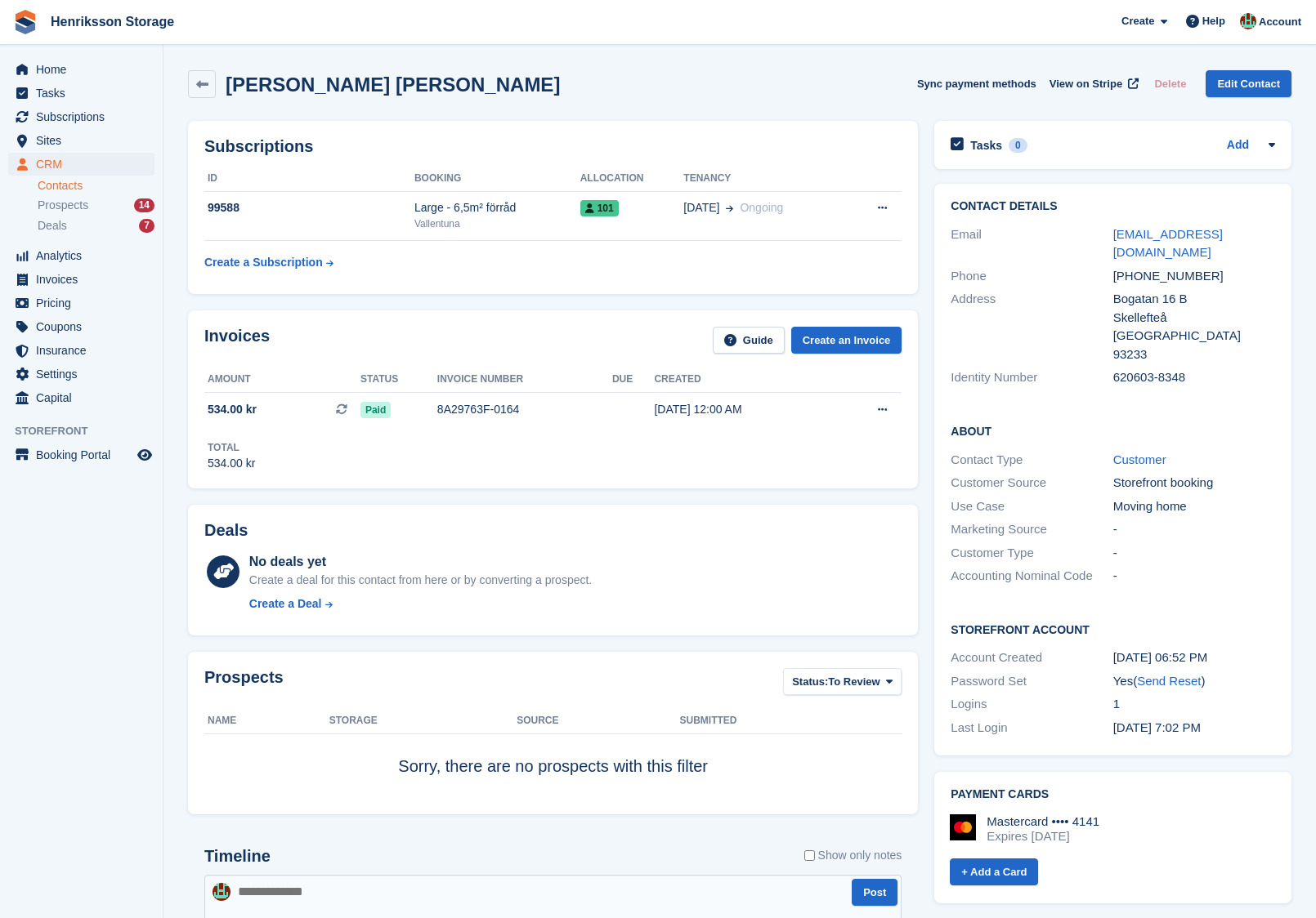
click at [1170, 267] on div "[PHONE_NUMBER]" at bounding box center [1193, 276] width 162 height 19
copy div "[PHONE_NUMBER]"
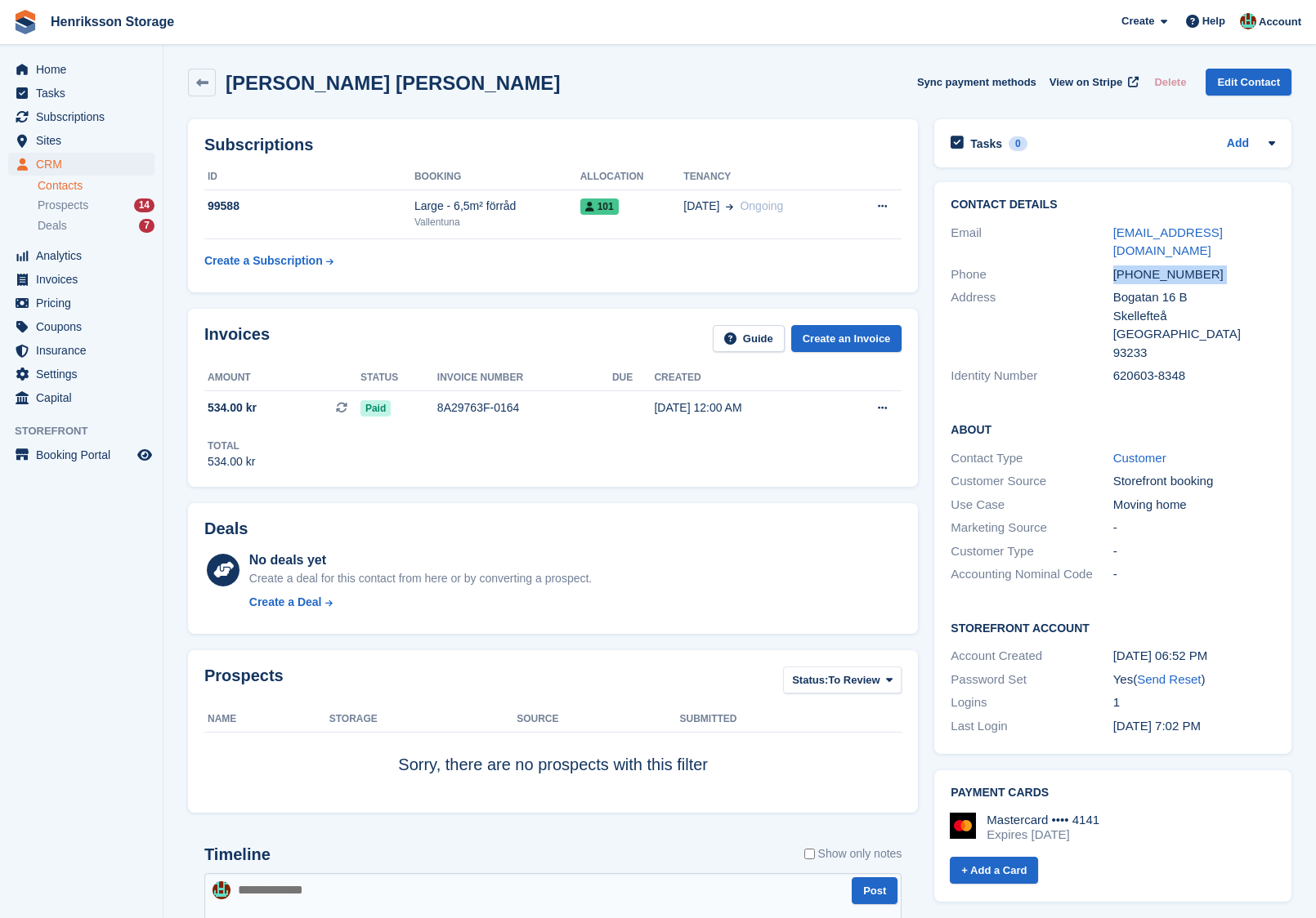
copy div "[PHONE_NUMBER]"
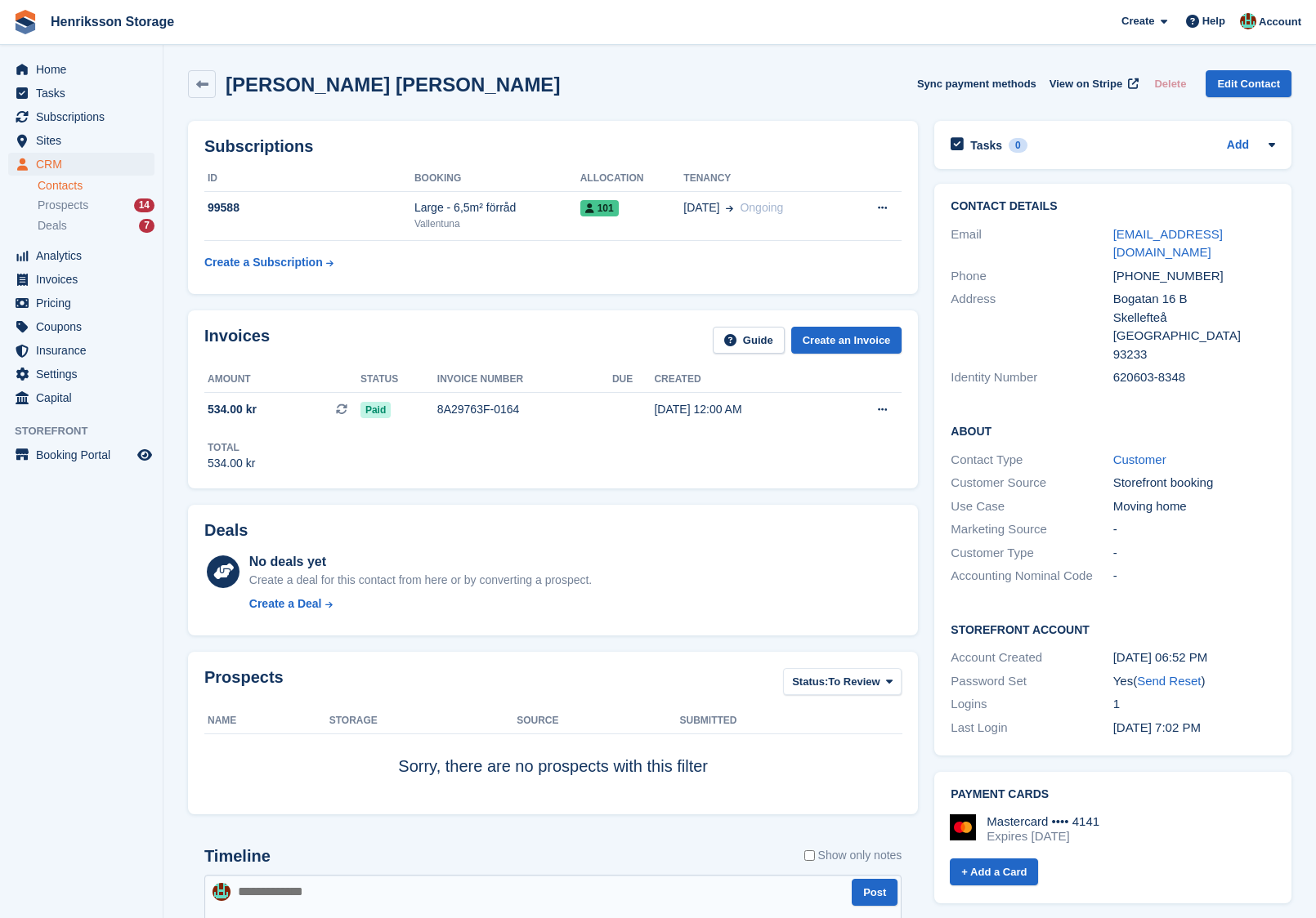
click at [343, 88] on h2 "[PERSON_NAME] [PERSON_NAME]" at bounding box center [393, 84] width 335 height 22
copy div "Habiba Haji Ibrahim Sync payment methods View on Stripe Delete Edit Contact"
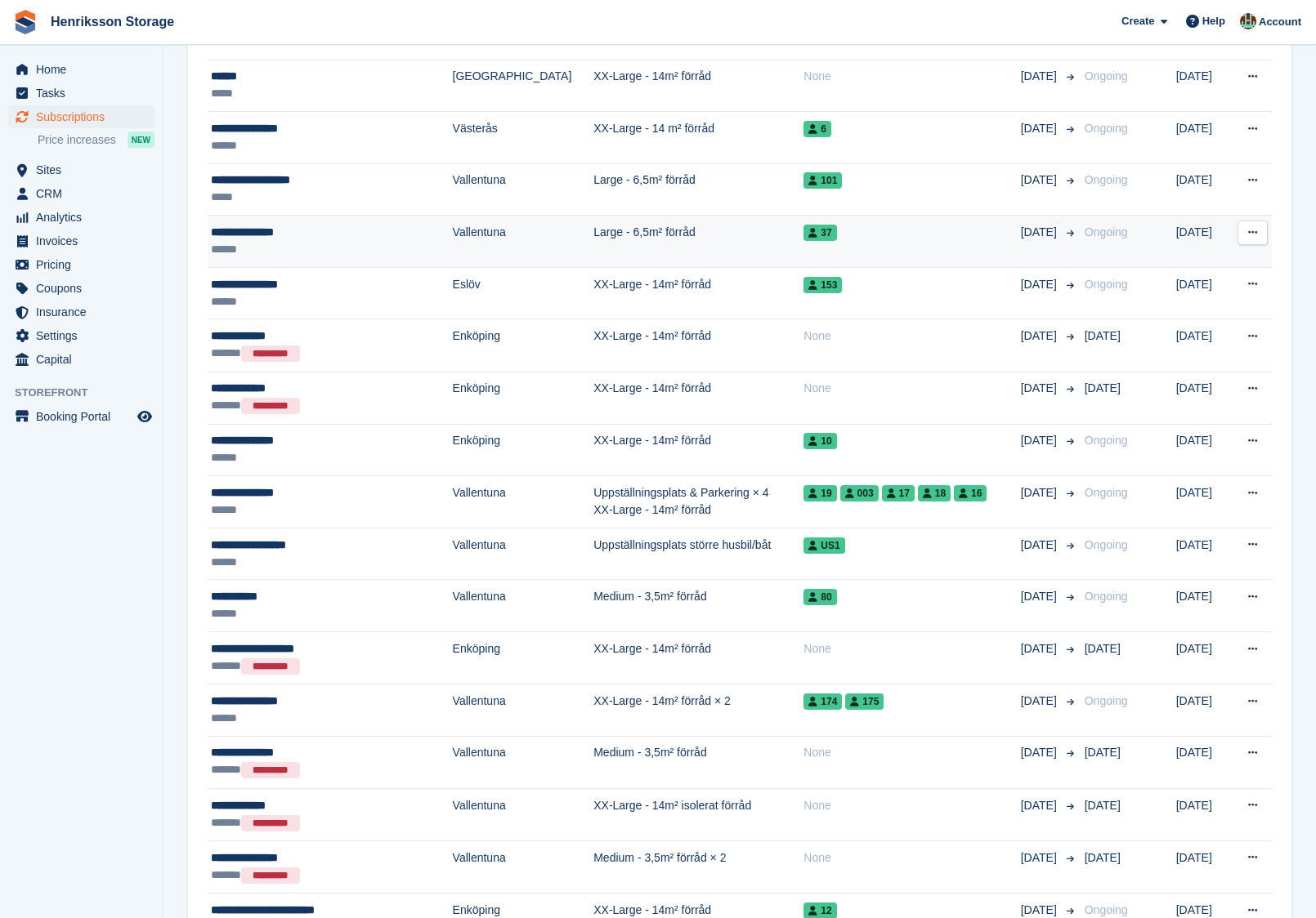
scroll to position [1593, 0]
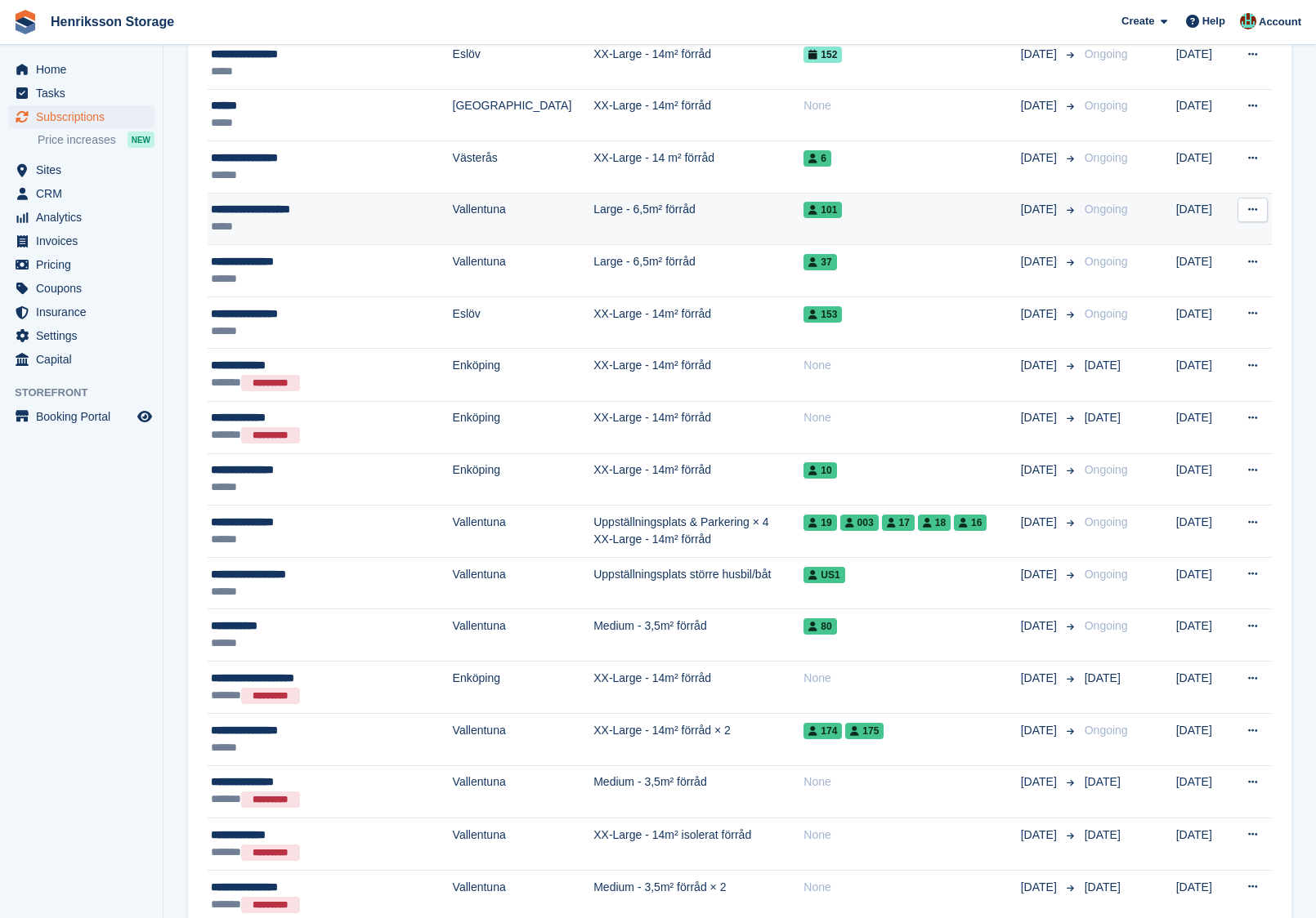
click at [1254, 204] on icon at bounding box center [1252, 209] width 9 height 11
click at [1171, 231] on p "View customer" at bounding box center [1188, 242] width 142 height 21
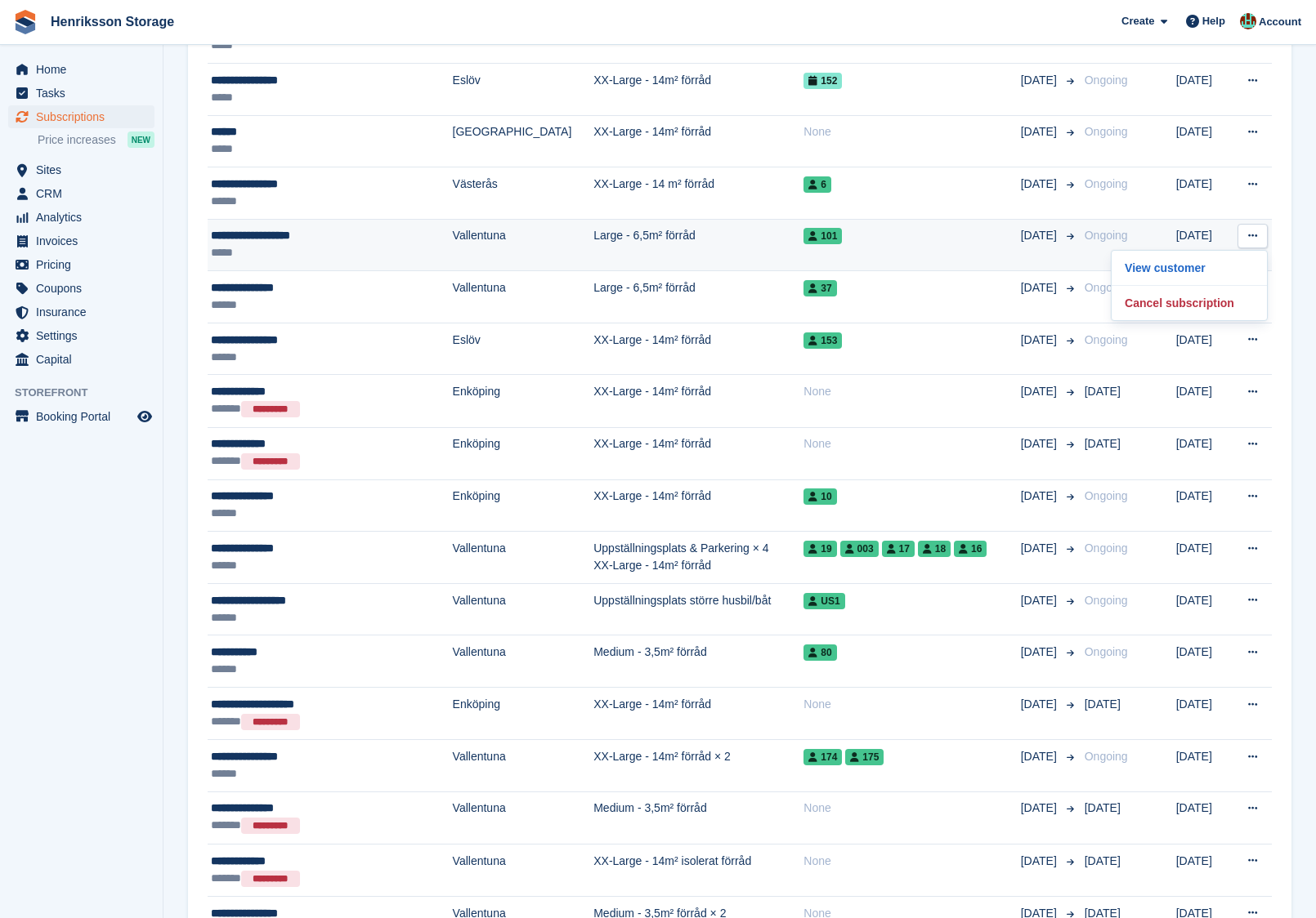
scroll to position [1563, 0]
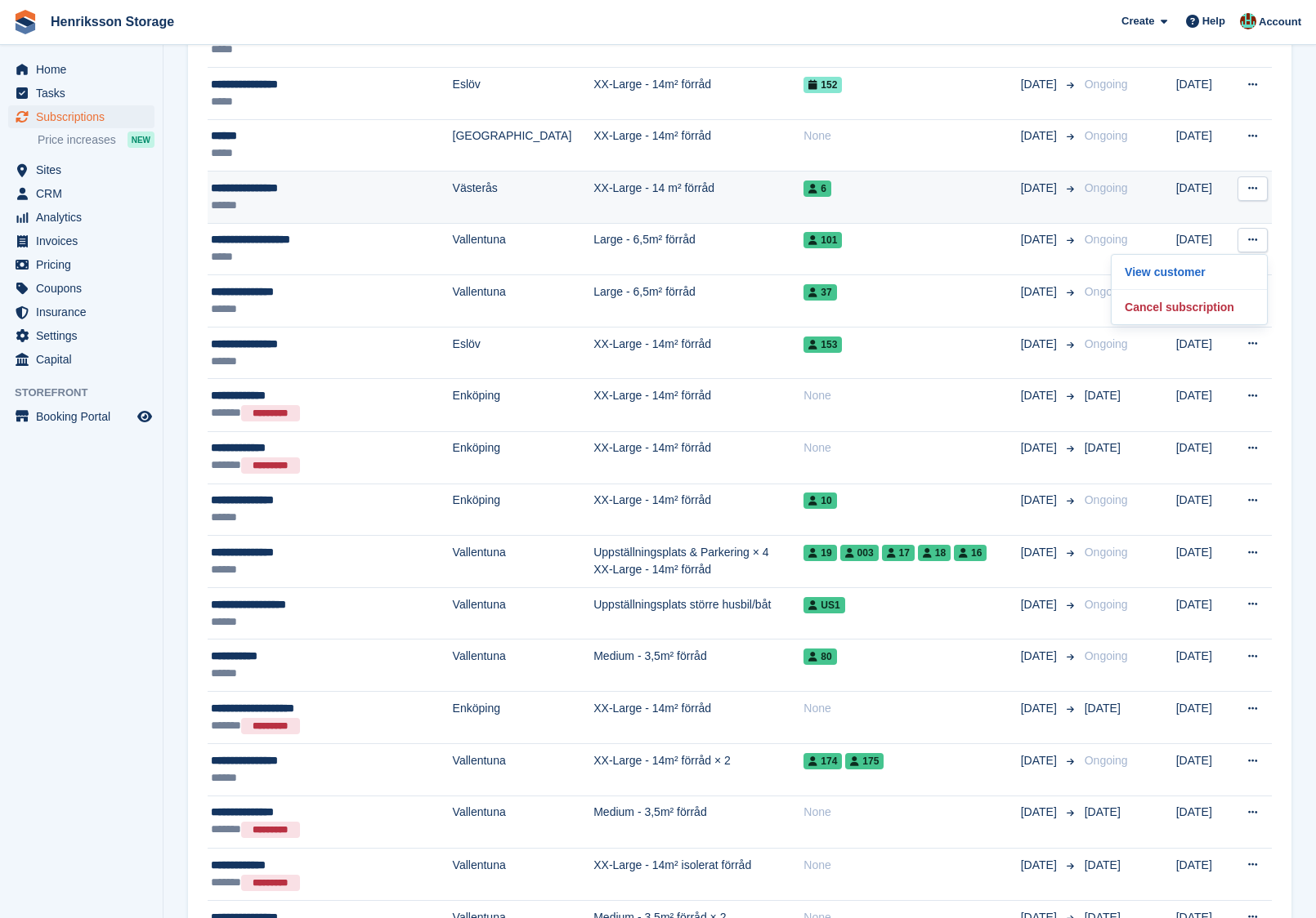
click at [1257, 176] on button at bounding box center [1252, 189] width 30 height 25
click at [1191, 210] on p "View customer" at bounding box center [1188, 220] width 142 height 21
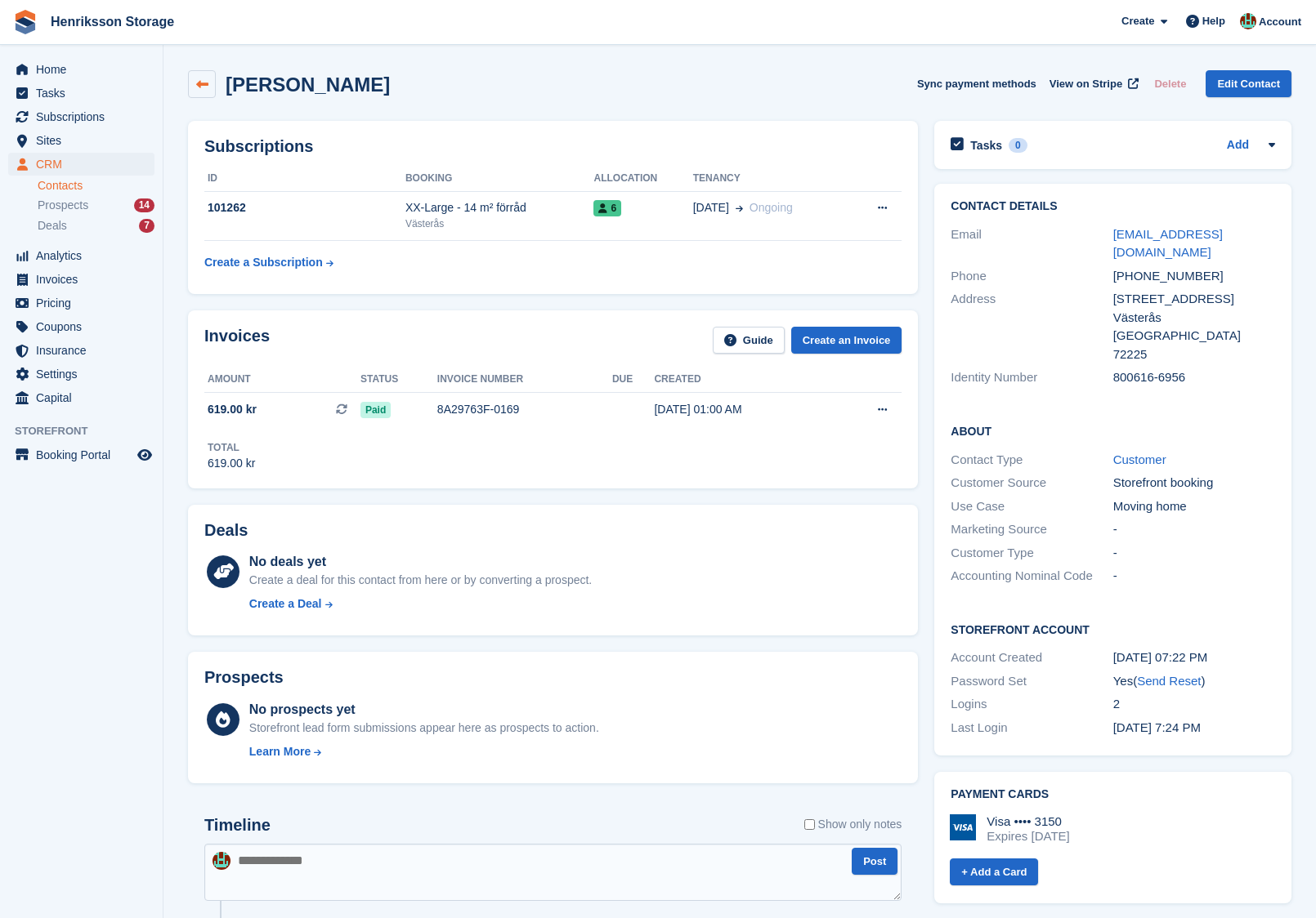
drag, startPoint x: 393, startPoint y: 81, endPoint x: 212, endPoint y: 94, distance: 181.5
click at [210, 95] on div "[PERSON_NAME] Sync payment methods View on Stripe Delete Edit Contact" at bounding box center [739, 84] width 1103 height 28
copy div "[PERSON_NAME]"
click at [339, 81] on h2 "[PERSON_NAME]" at bounding box center [307, 84] width 164 height 22
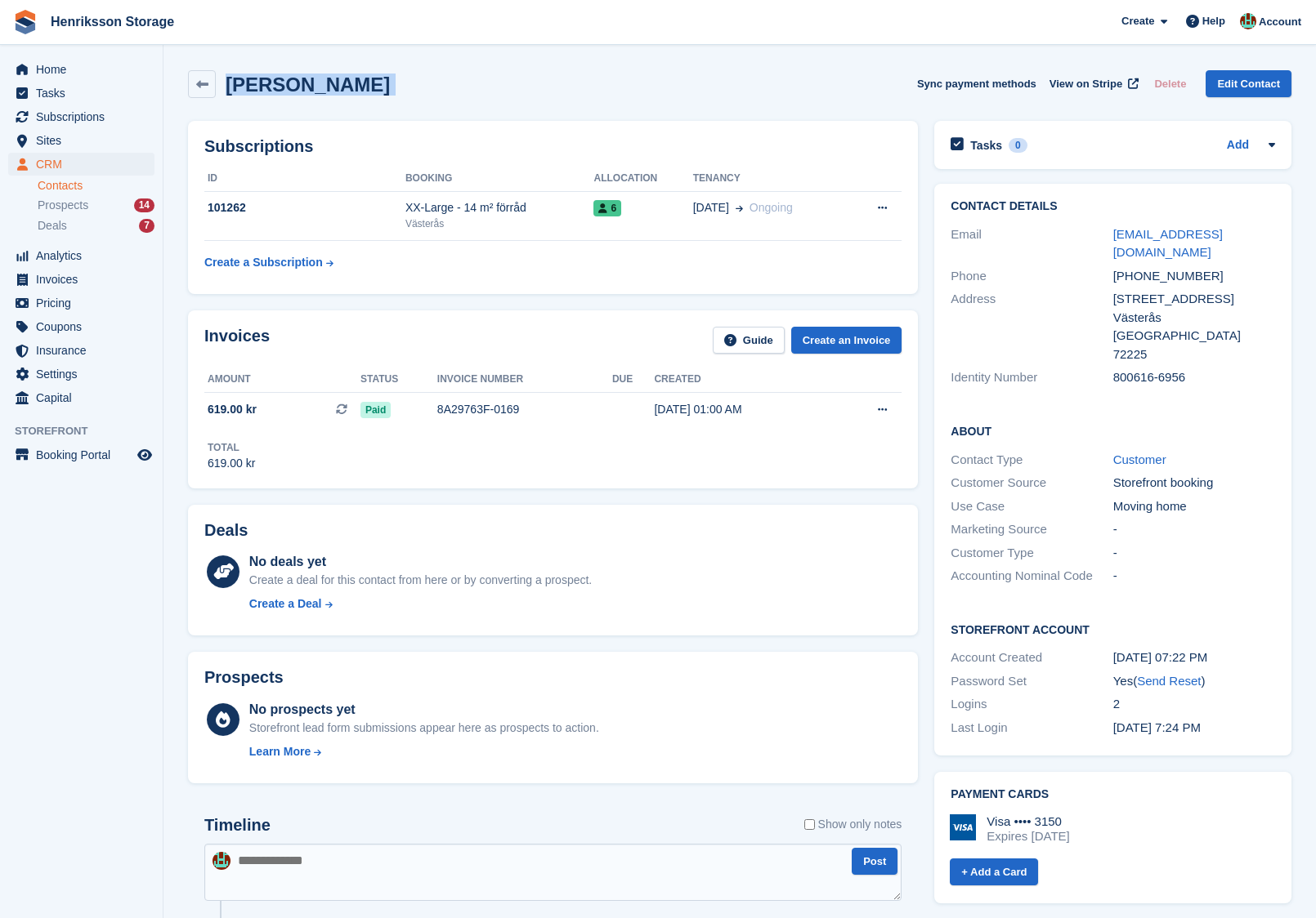
click at [339, 81] on h2 "[PERSON_NAME]" at bounding box center [307, 84] width 164 height 22
